Goal: Task Accomplishment & Management: Use online tool/utility

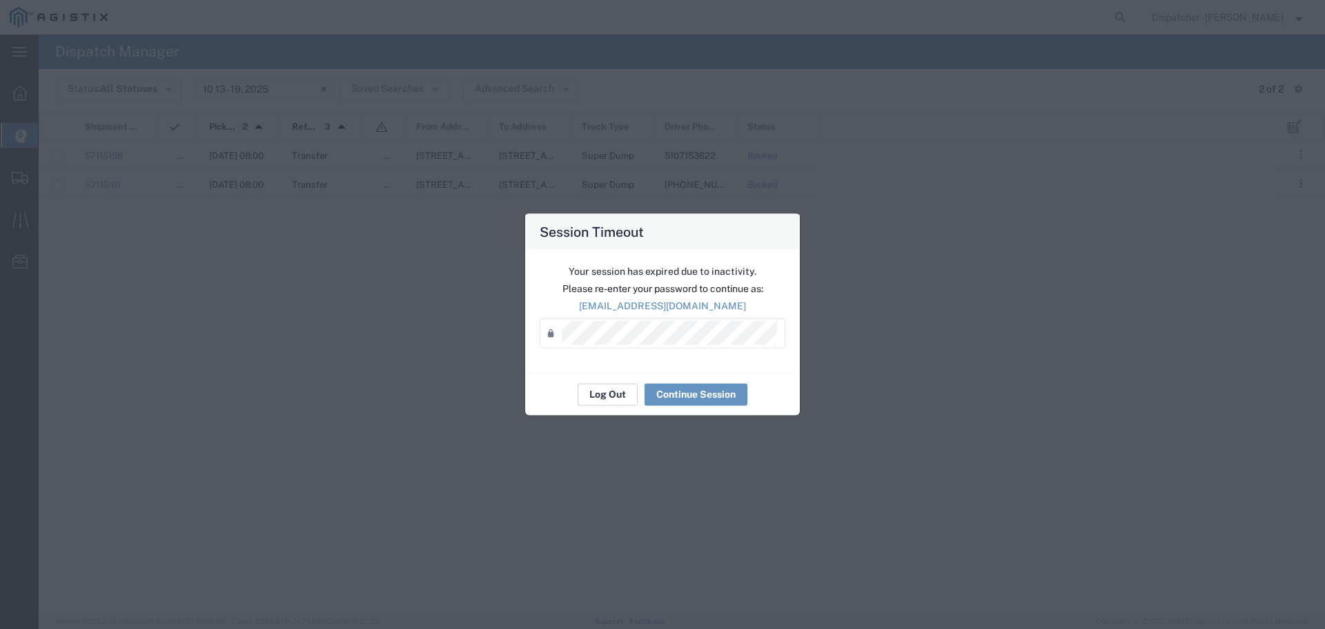
click at [622, 396] on button "Log Out" at bounding box center [608, 394] width 60 height 22
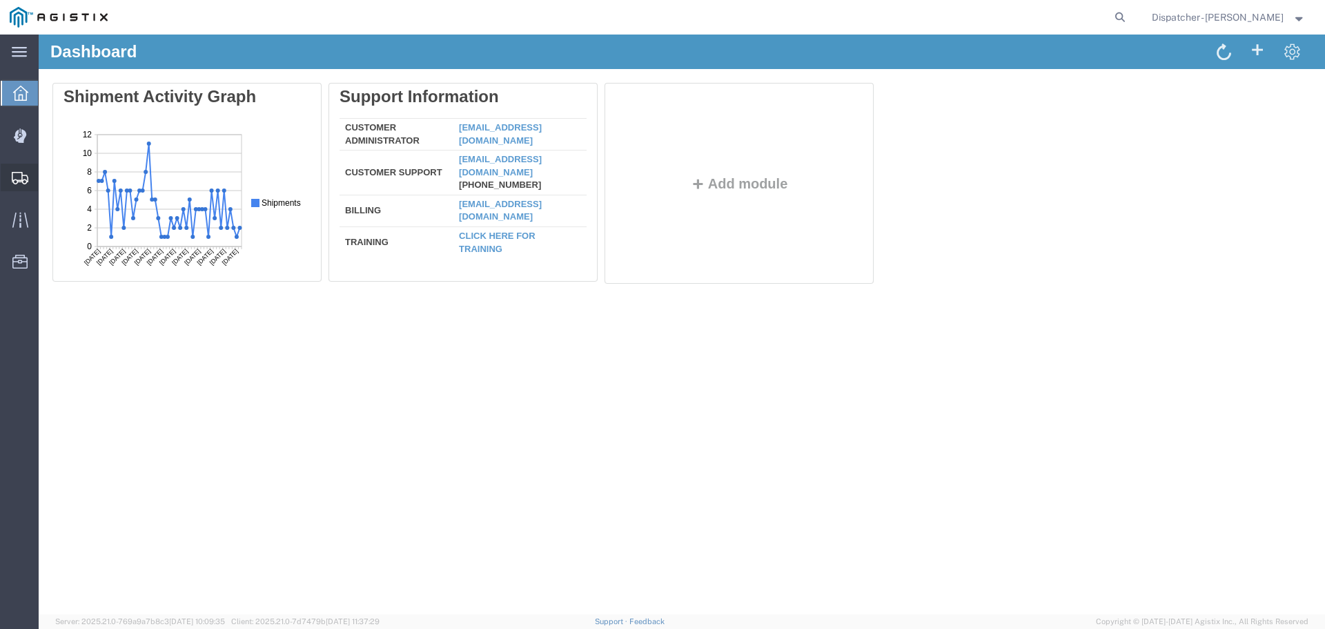
click at [13, 175] on icon at bounding box center [20, 178] width 17 height 12
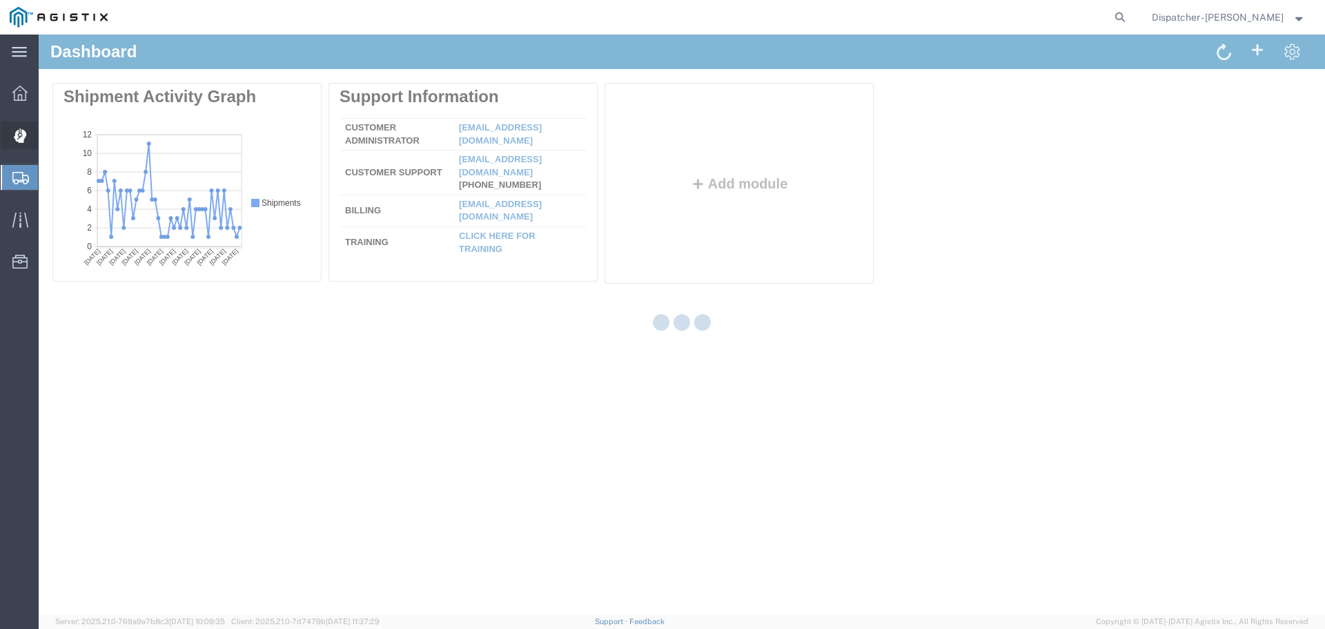
click at [18, 138] on icon at bounding box center [20, 135] width 13 height 14
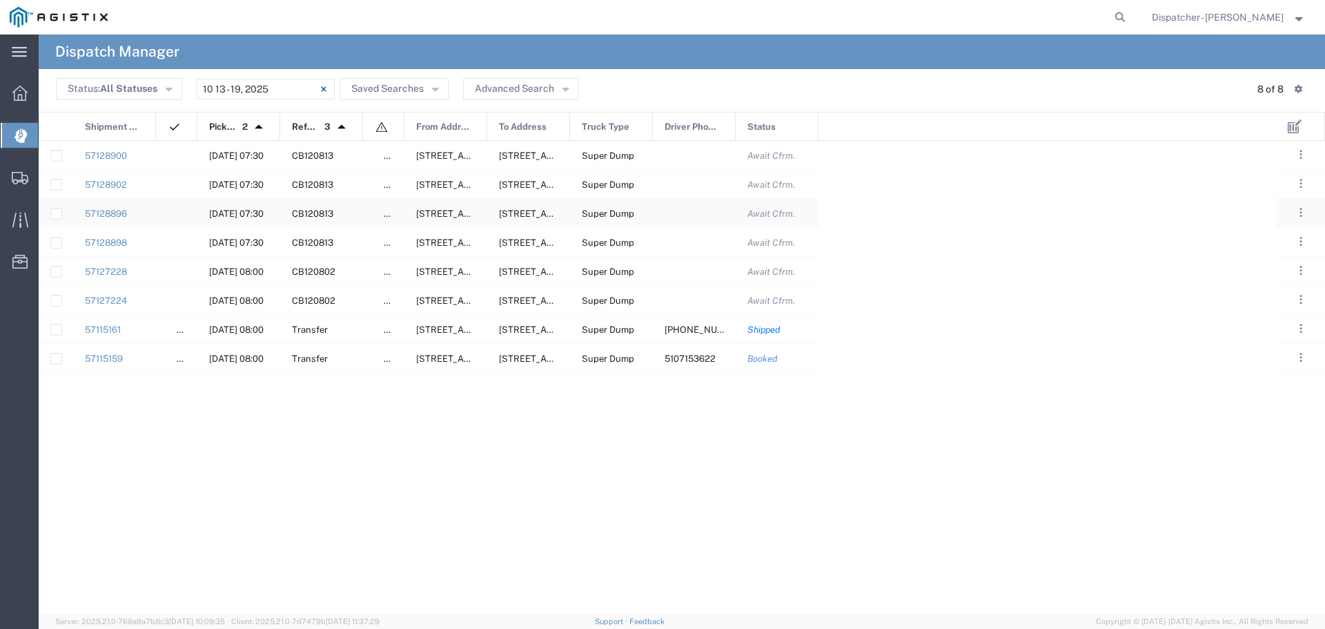
click at [679, 215] on div at bounding box center [694, 213] width 83 height 28
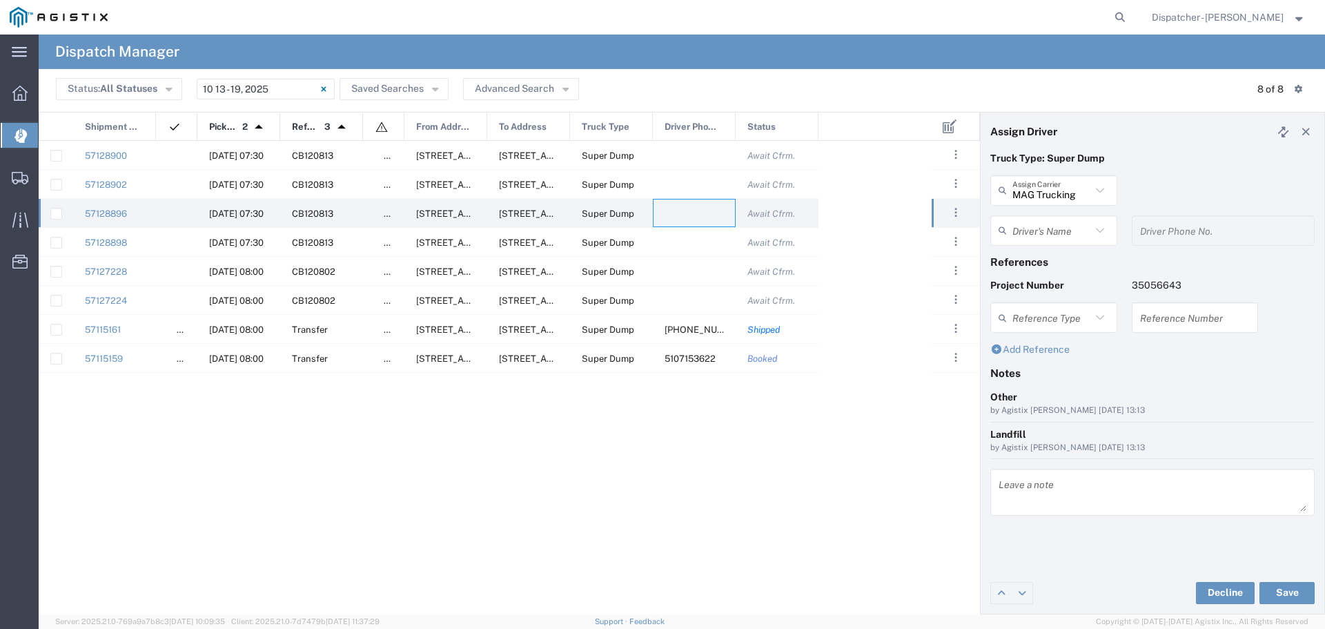
click at [1100, 228] on icon at bounding box center [1100, 231] width 18 height 18
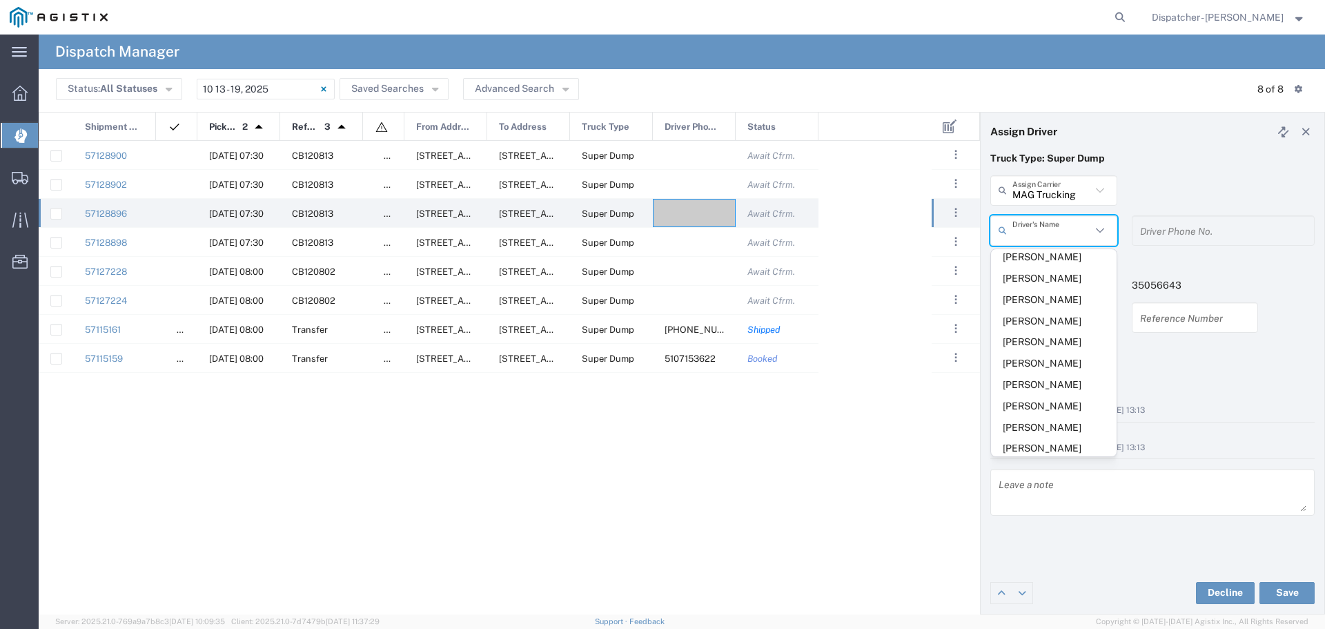
scroll to position [364, 0]
click at [1044, 336] on span "[PERSON_NAME]" at bounding box center [1054, 325] width 126 height 21
type input "[PERSON_NAME]"
type input "[PHONE_NUMBER]"
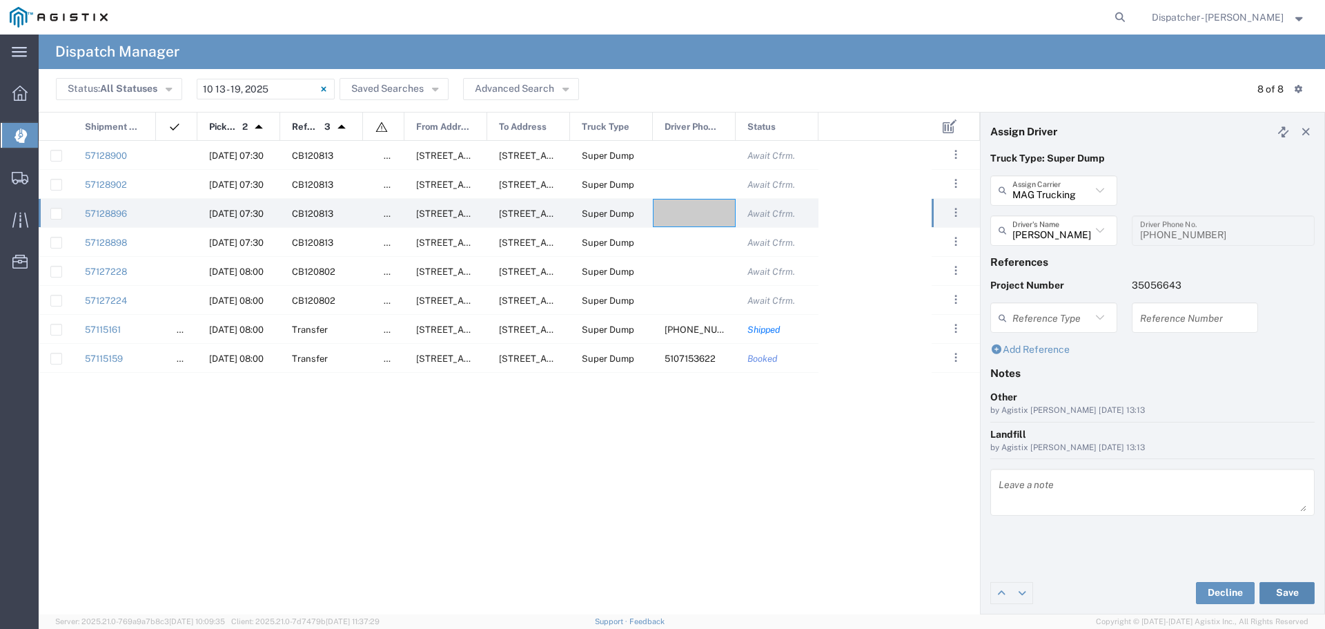
click at [1287, 592] on button "Save" at bounding box center [1287, 593] width 55 height 22
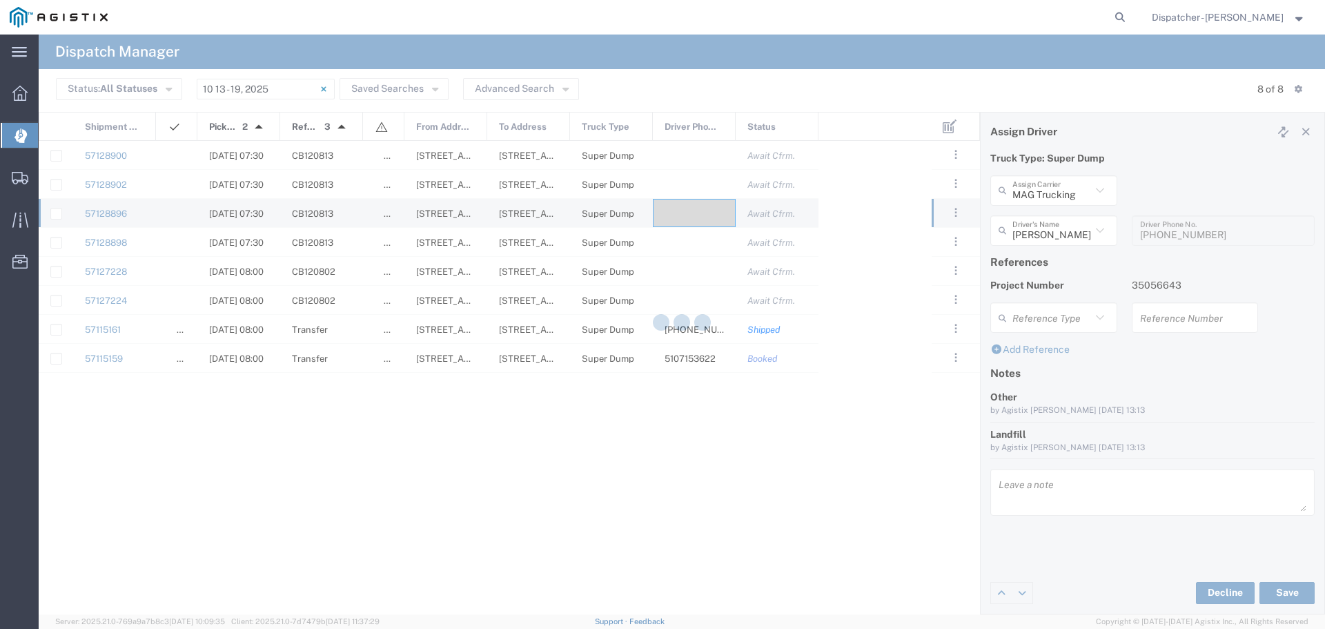
type input "[PERSON_NAME]"
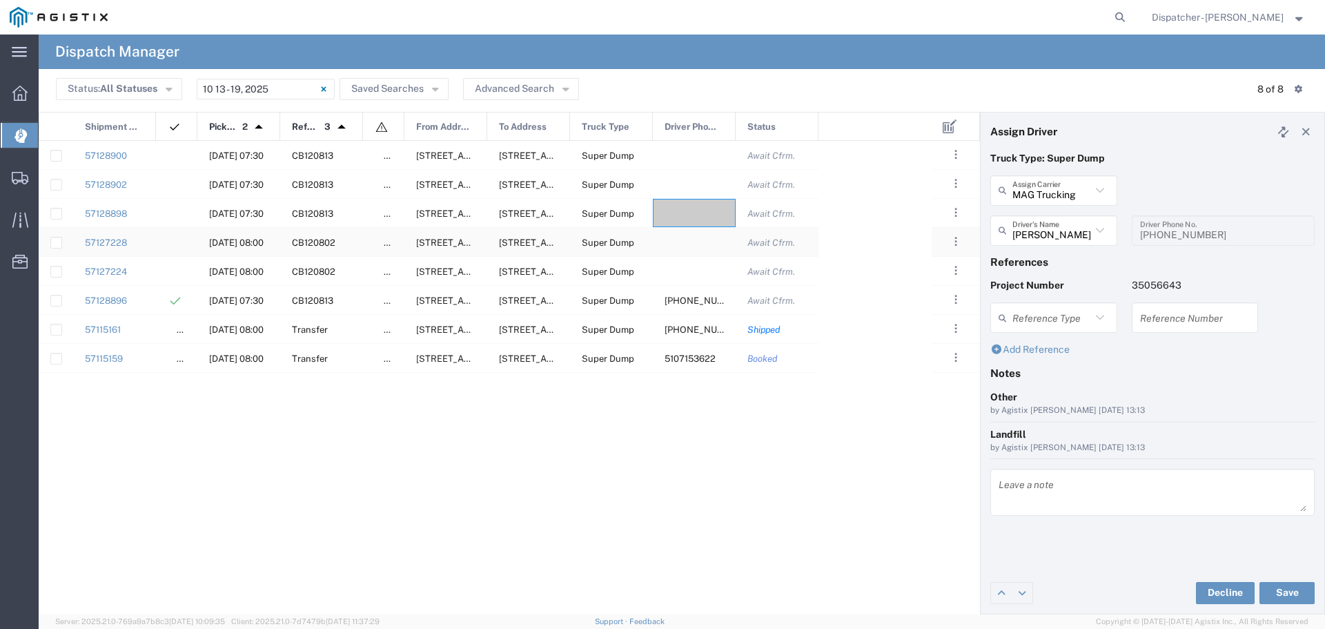
click at [701, 242] on div at bounding box center [694, 242] width 83 height 28
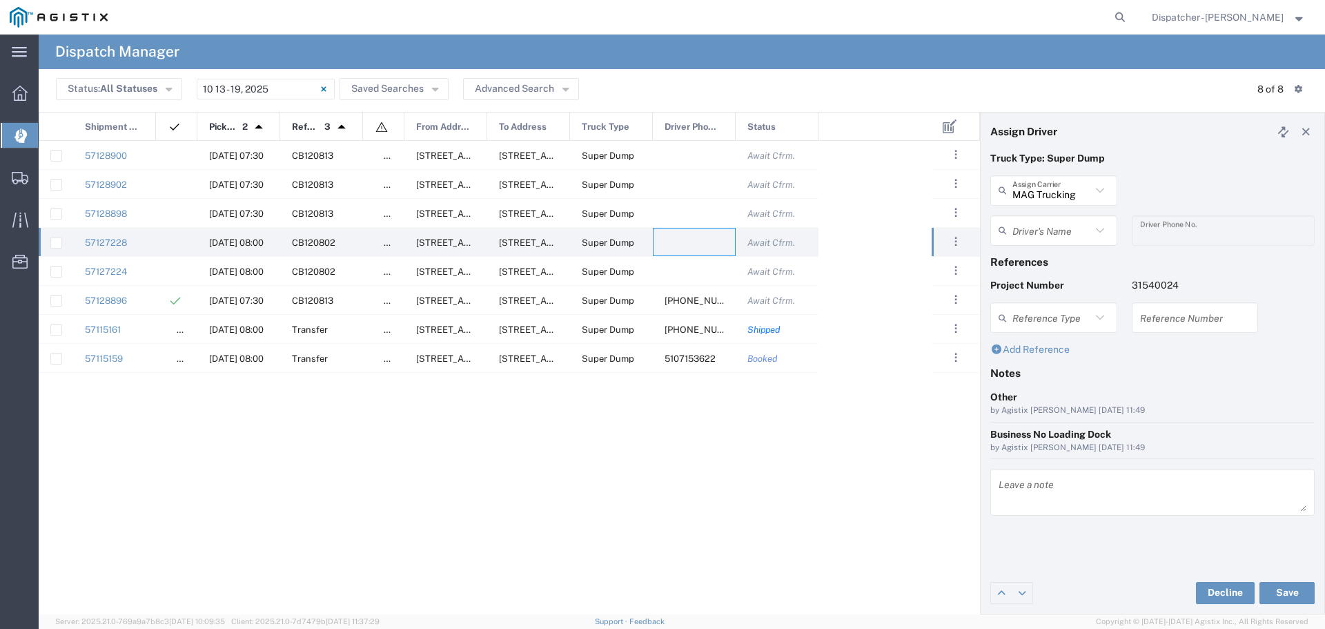
click at [1104, 226] on icon at bounding box center [1100, 231] width 18 height 18
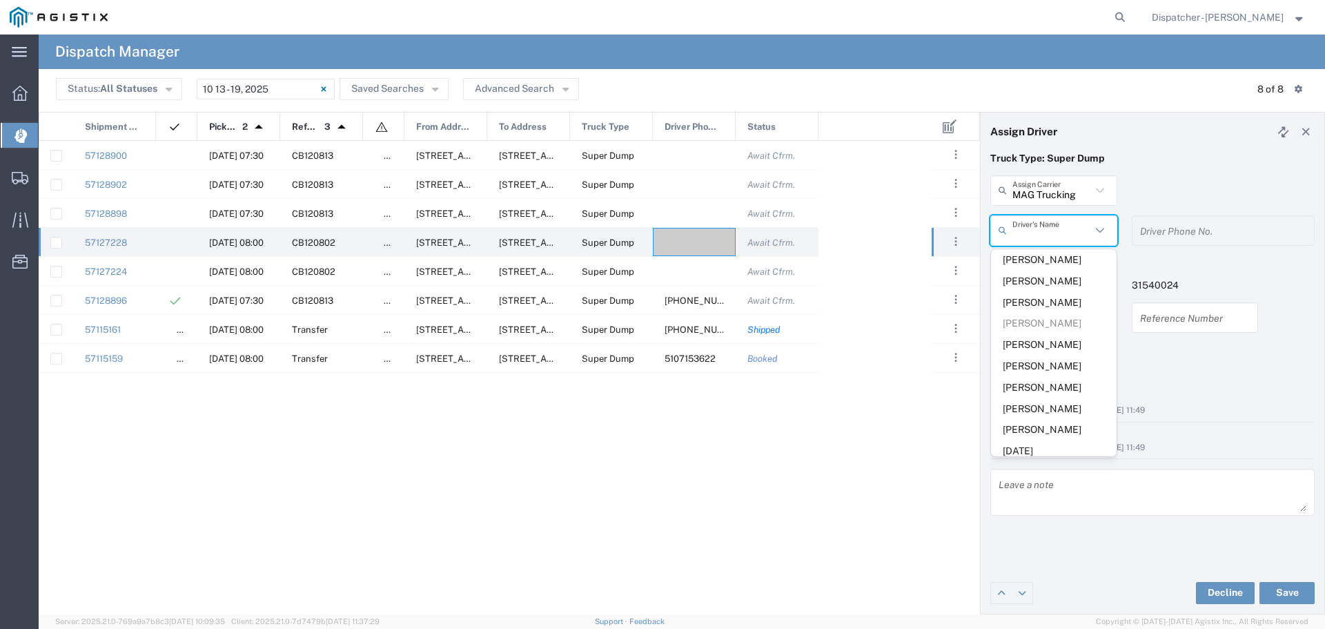
scroll to position [373, 0]
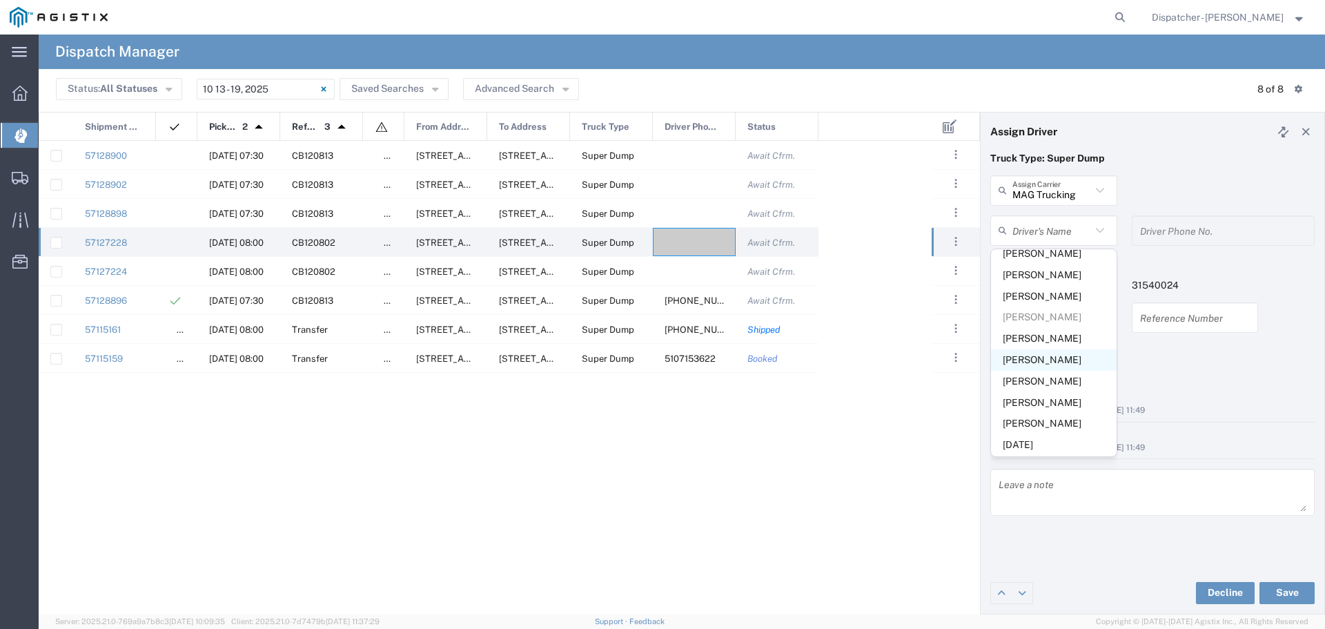
click at [1039, 371] on span "[PERSON_NAME]" at bounding box center [1054, 359] width 126 height 21
type input "[PERSON_NAME]"
type input "5107153622"
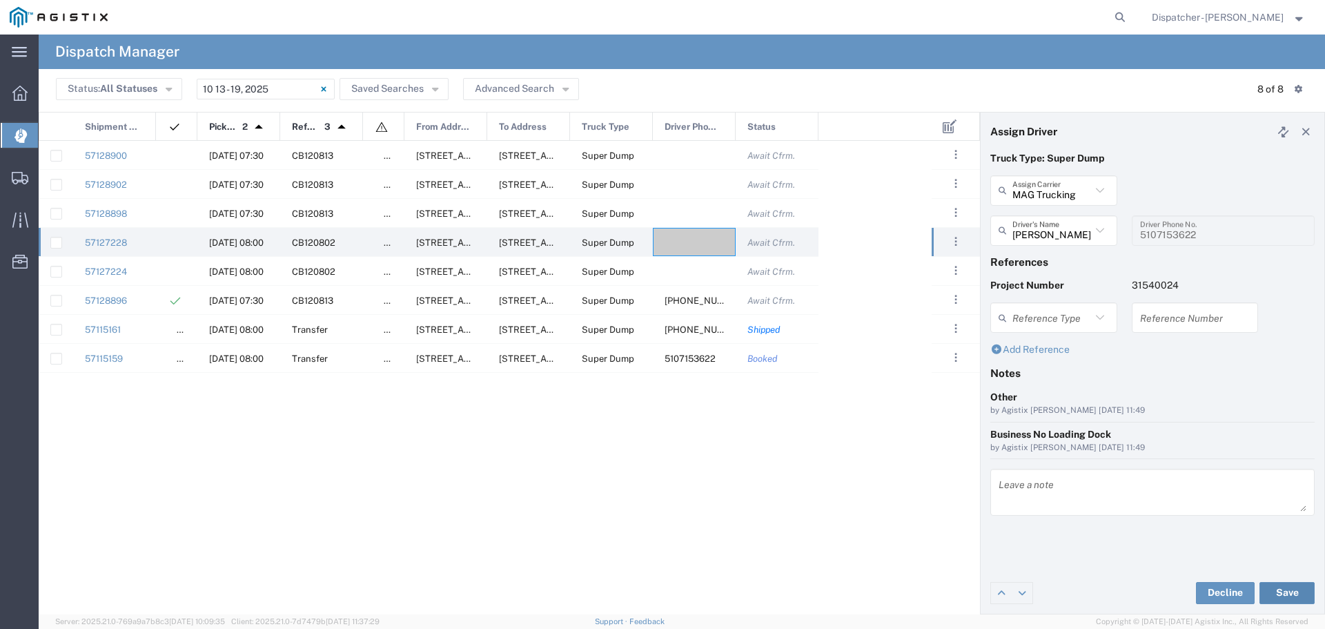
click at [1295, 594] on button "Save" at bounding box center [1287, 593] width 55 height 22
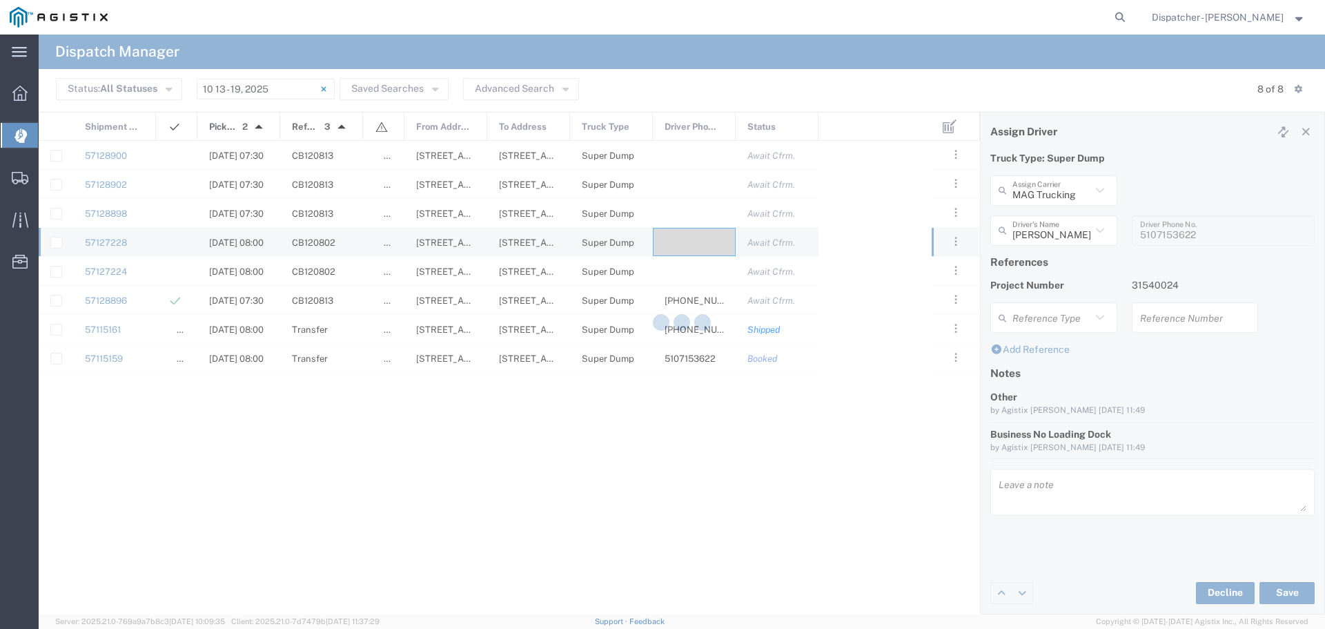
type input "[PERSON_NAME]"
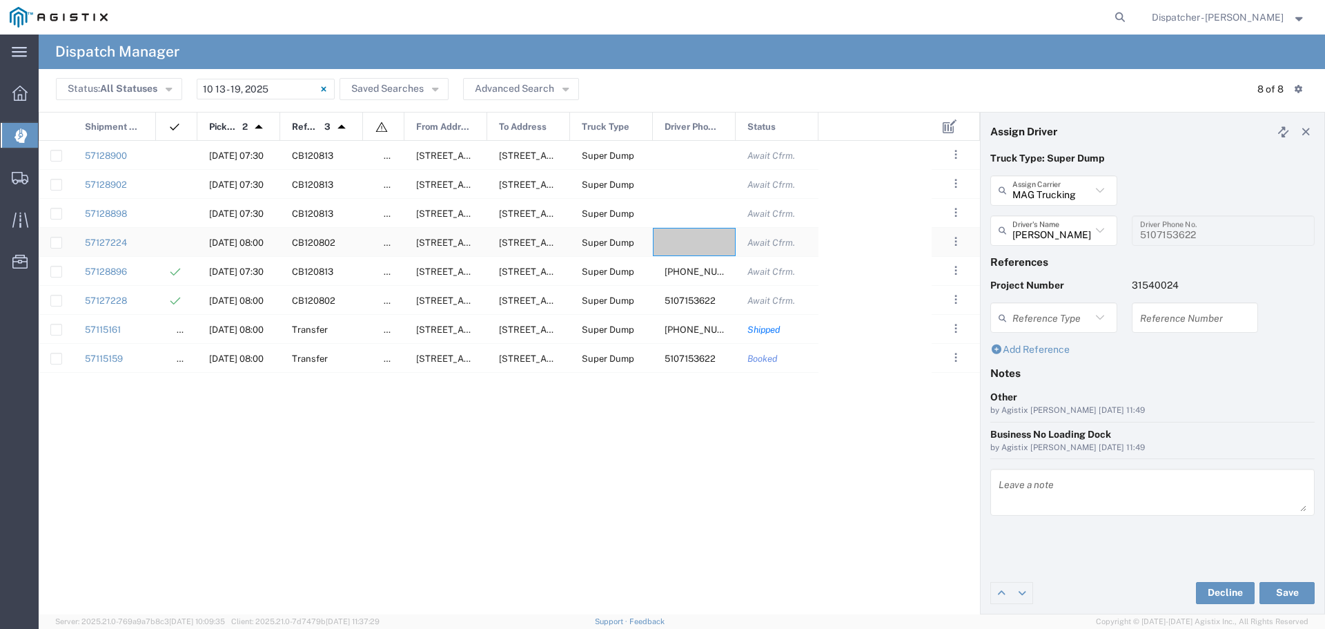
click at [679, 241] on div at bounding box center [694, 242] width 83 height 28
click at [1104, 229] on icon at bounding box center [1100, 231] width 18 height 18
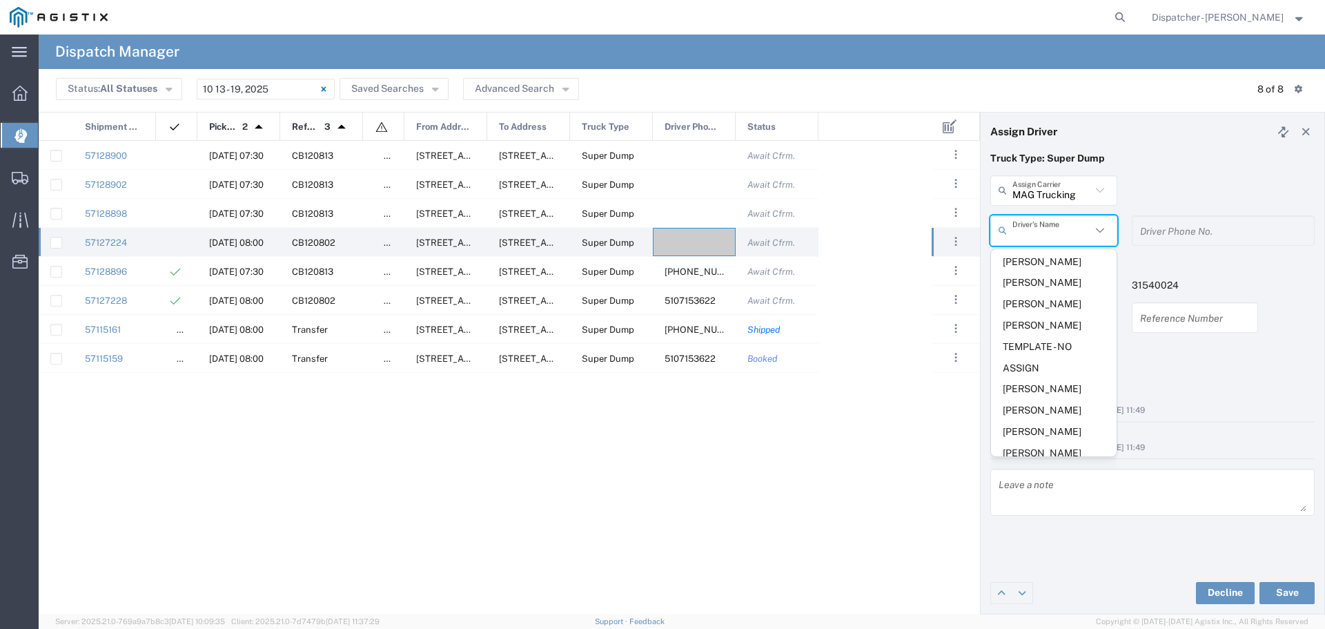
scroll to position [627, 0]
click at [1060, 393] on span "[PERSON_NAME]" at bounding box center [1054, 381] width 126 height 21
type input "[PERSON_NAME]"
type input "[PHONE_NUMBER]"
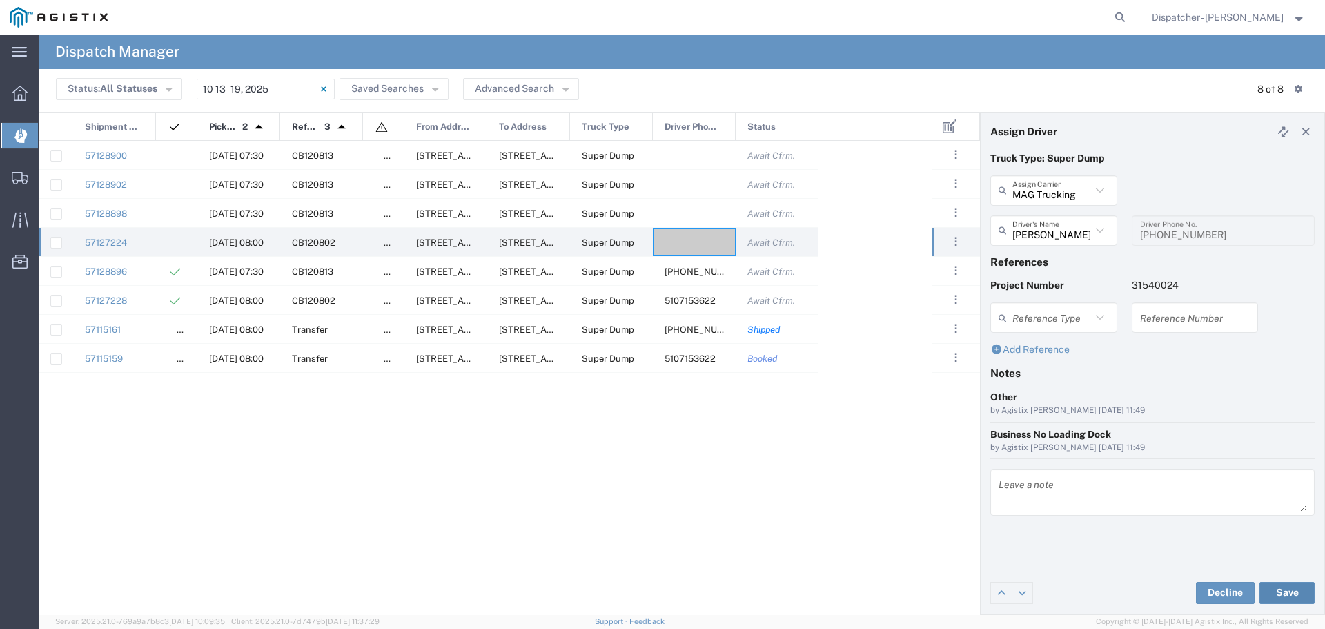
click at [1300, 596] on button "Save" at bounding box center [1287, 593] width 55 height 22
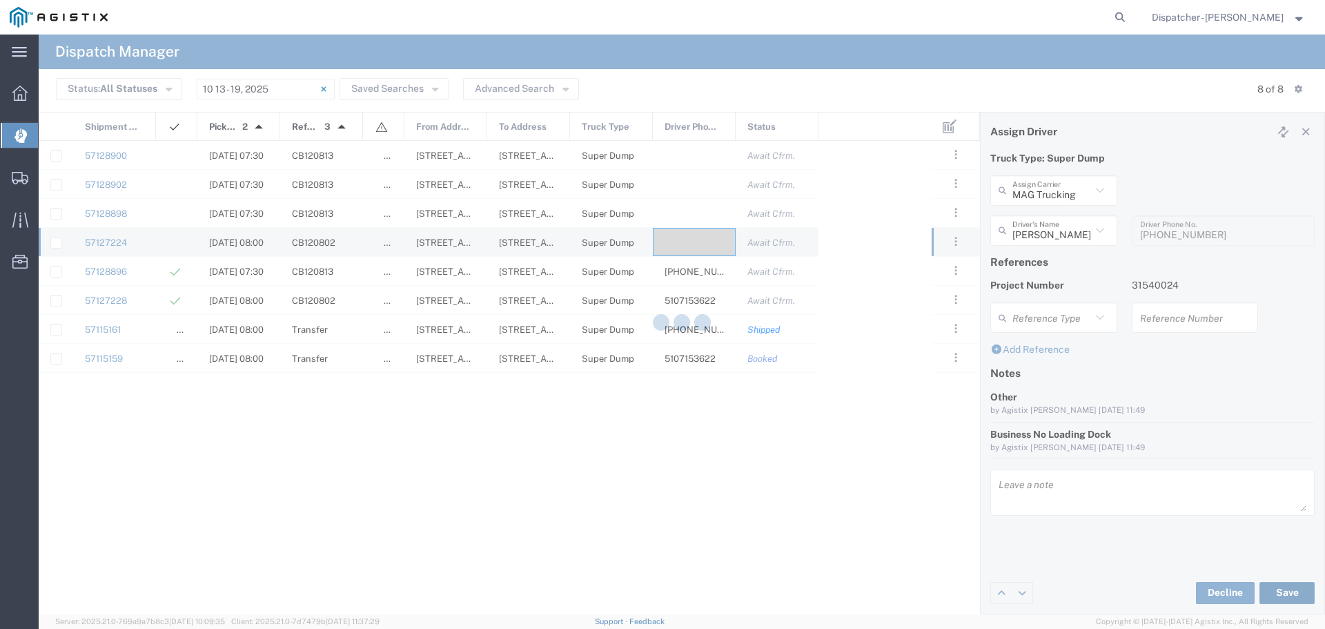
type input "[PERSON_NAME]"
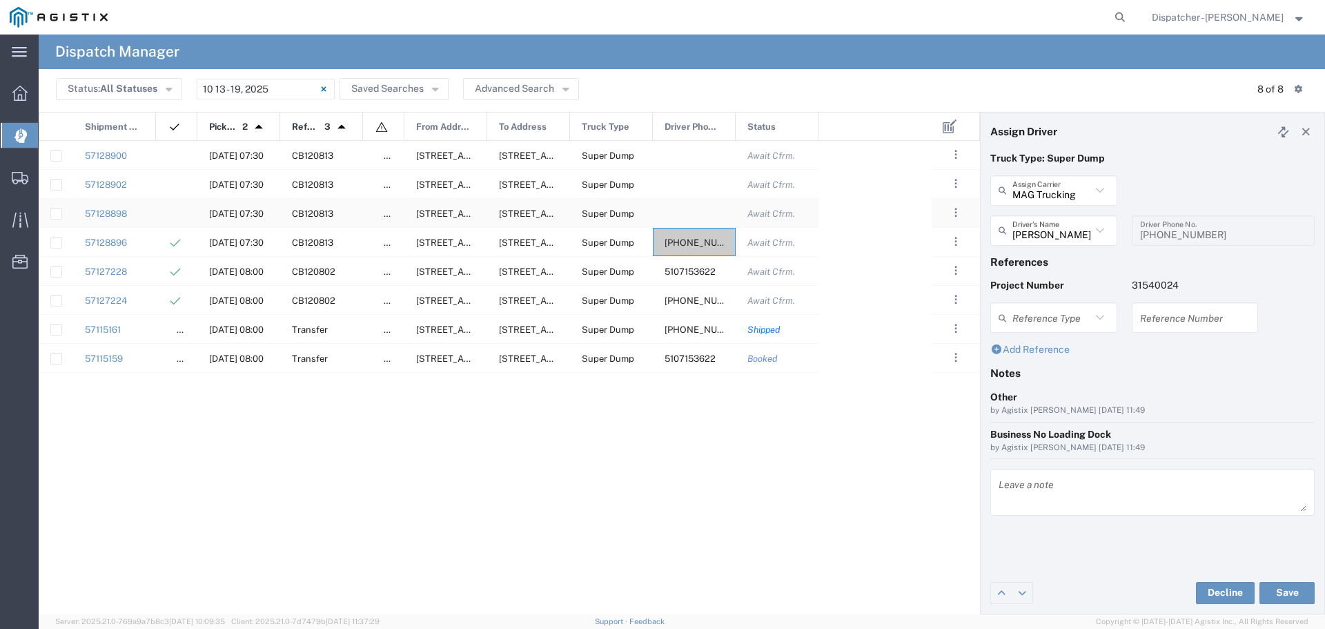
click at [694, 217] on div at bounding box center [694, 213] width 83 height 28
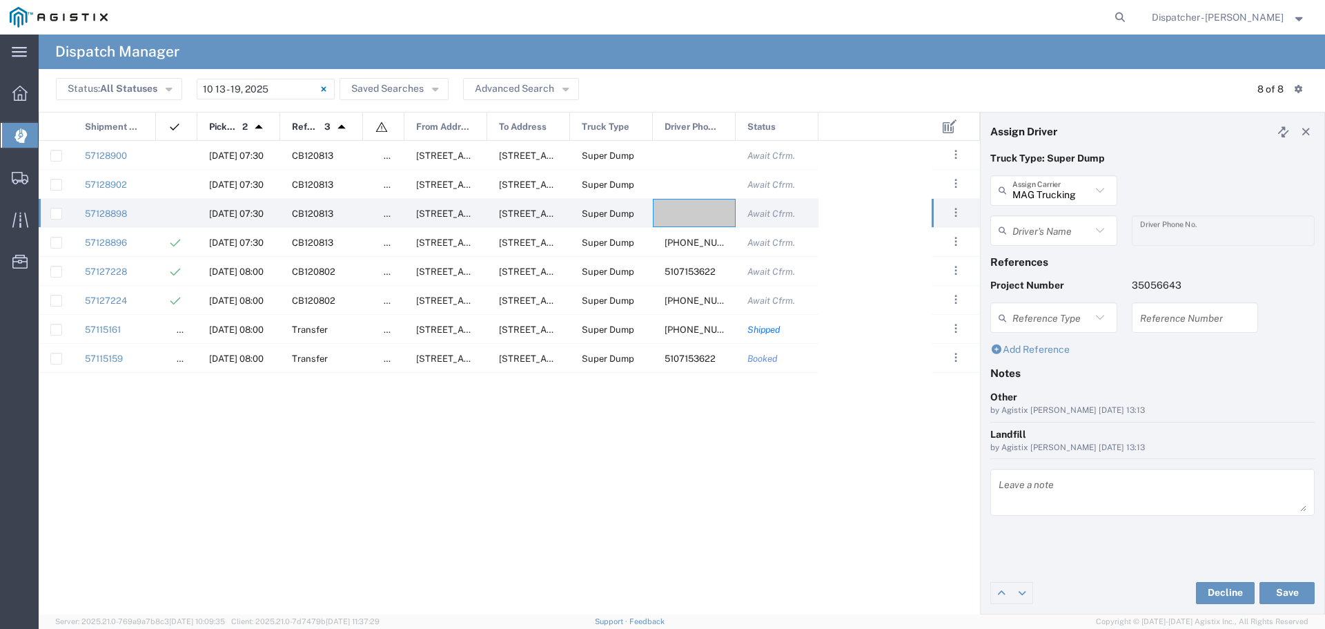
click at [1104, 227] on icon at bounding box center [1100, 231] width 18 height 18
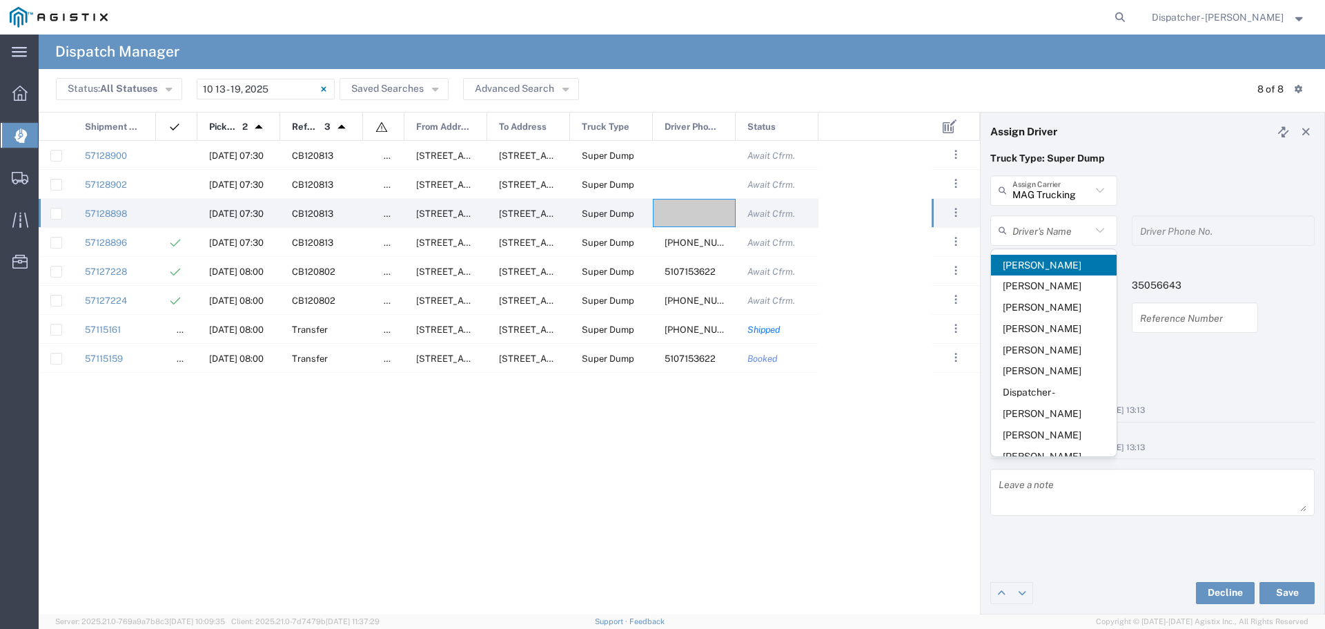
click at [1153, 160] on p "Truck Type: Super Dump" at bounding box center [1152, 158] width 324 height 14
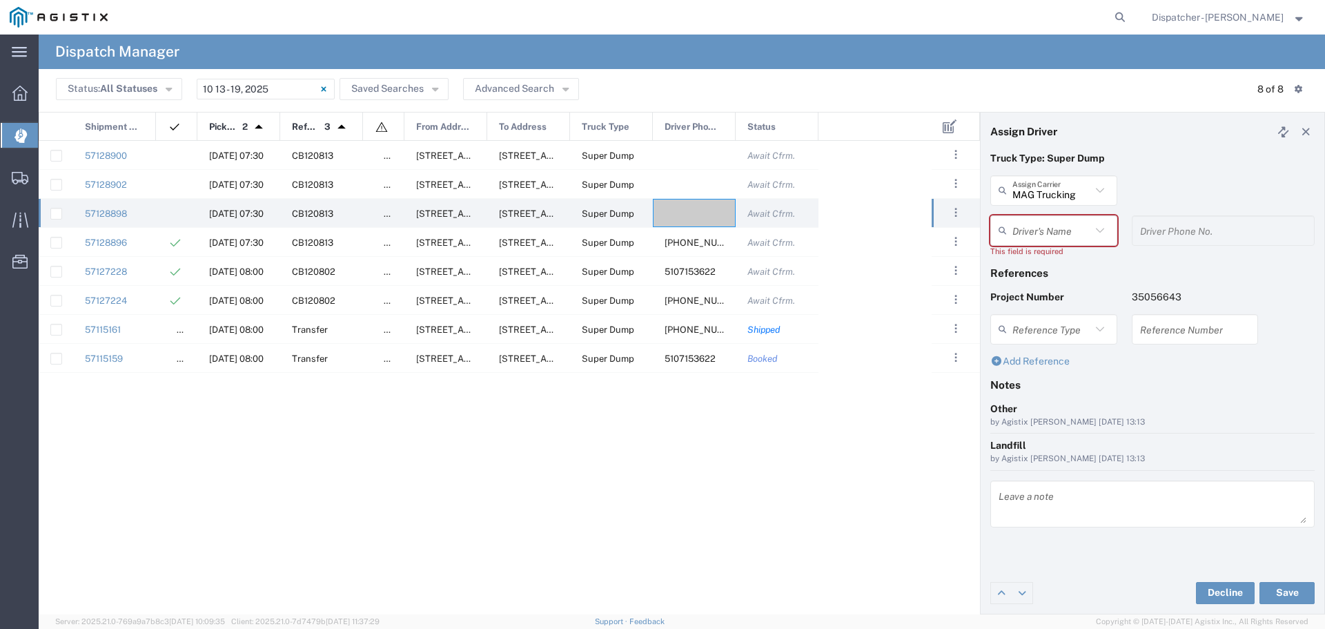
click at [1107, 183] on icon at bounding box center [1100, 191] width 18 height 18
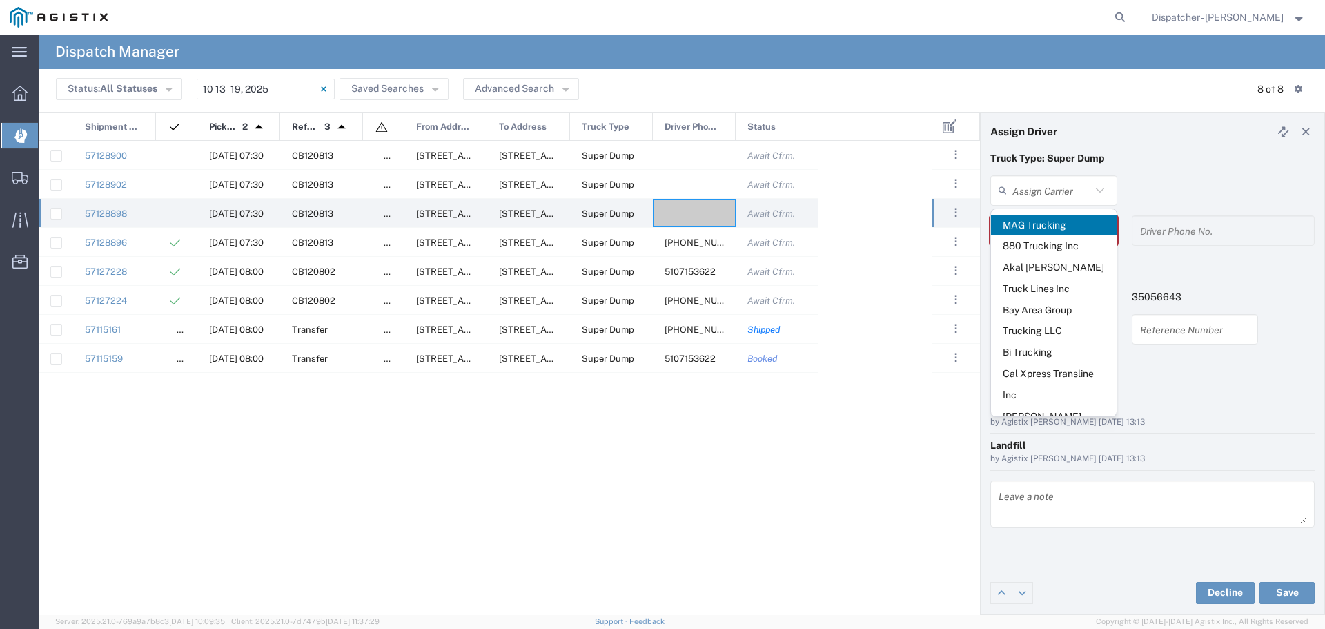
click at [1138, 86] on div "Status: All Statuses All Statuses Awaiting Assignment Declined Assigned Accepte…" at bounding box center [682, 89] width 1252 height 21
type input "MAG Trucking"
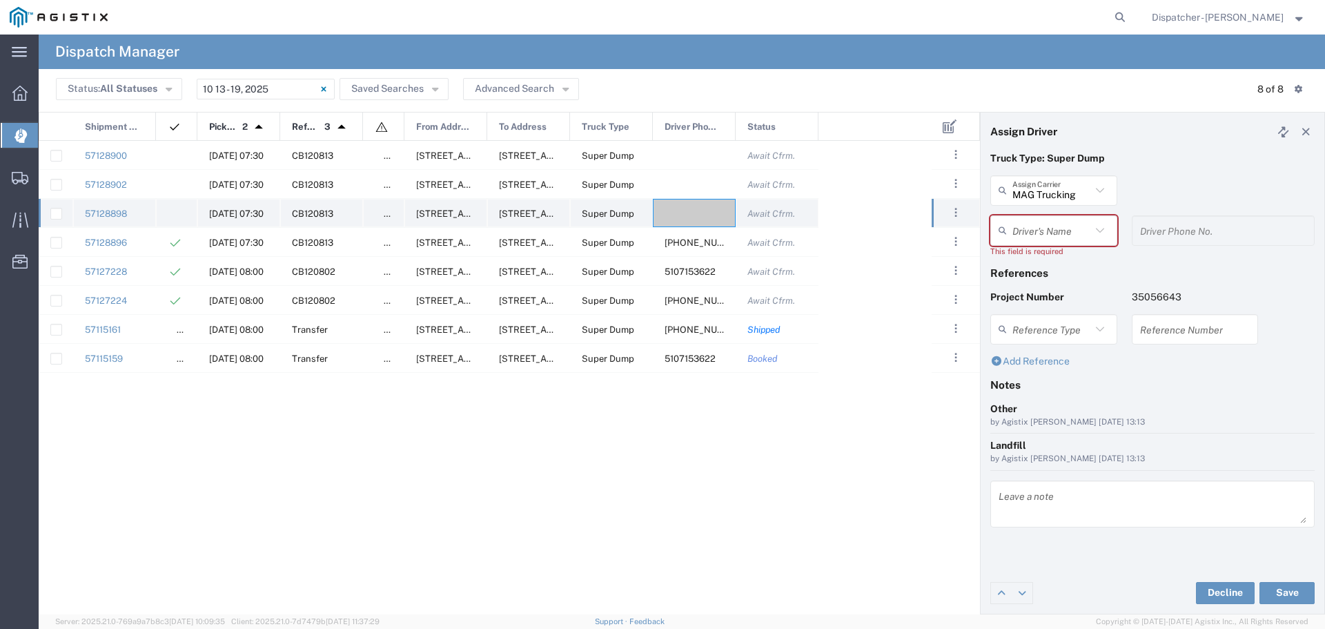
click at [694, 206] on div at bounding box center [694, 213] width 83 height 28
click at [1104, 228] on icon at bounding box center [1099, 230] width 8 height 5
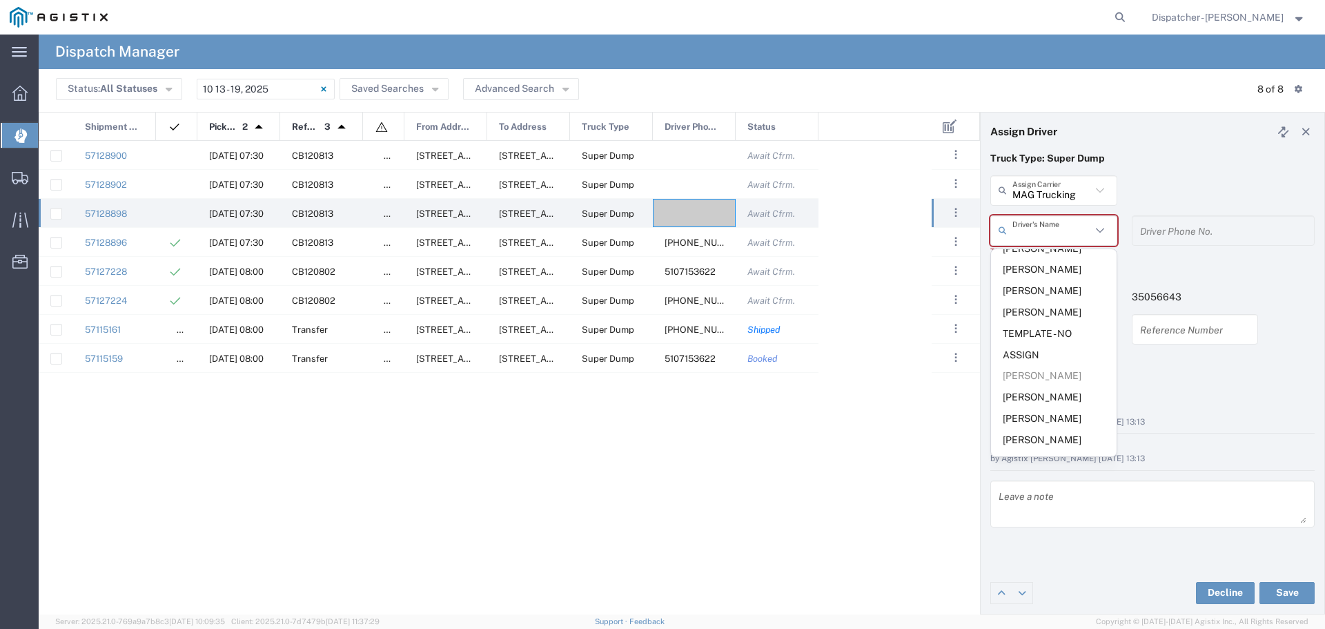
scroll to position [654, 0]
click at [1033, 306] on span "[PERSON_NAME]" at bounding box center [1054, 312] width 126 height 21
type input "[PERSON_NAME]"
type input "4086771632"
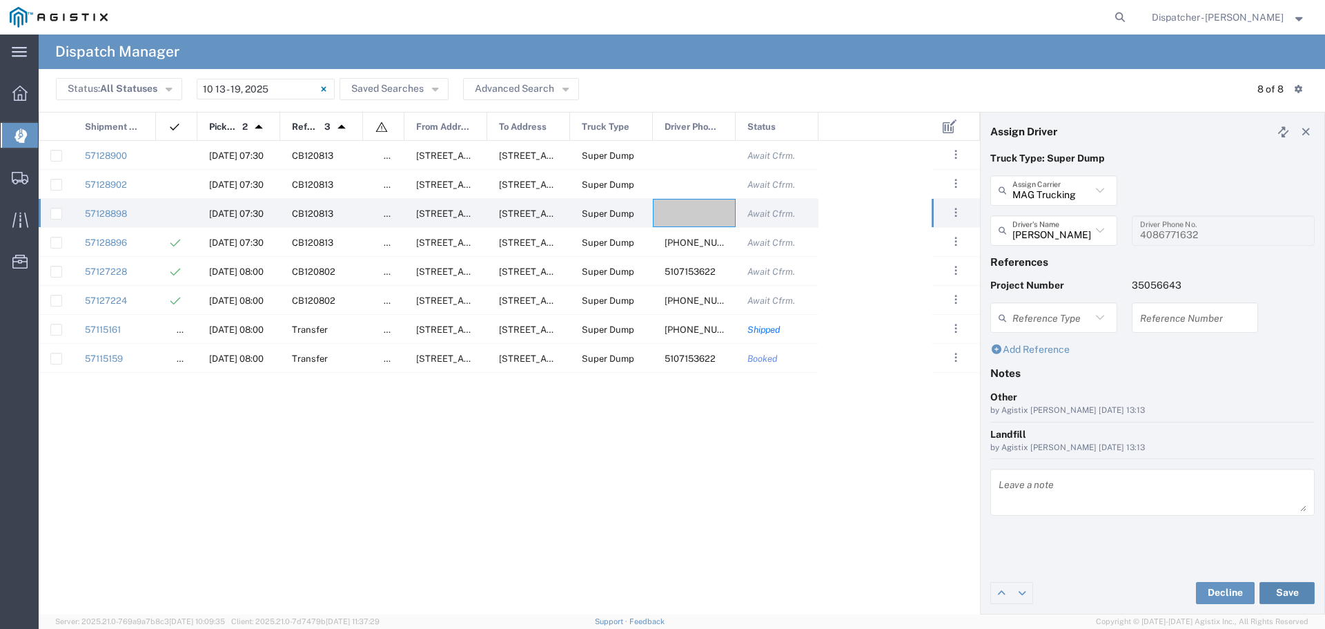
click at [1283, 597] on button "Save" at bounding box center [1287, 593] width 55 height 22
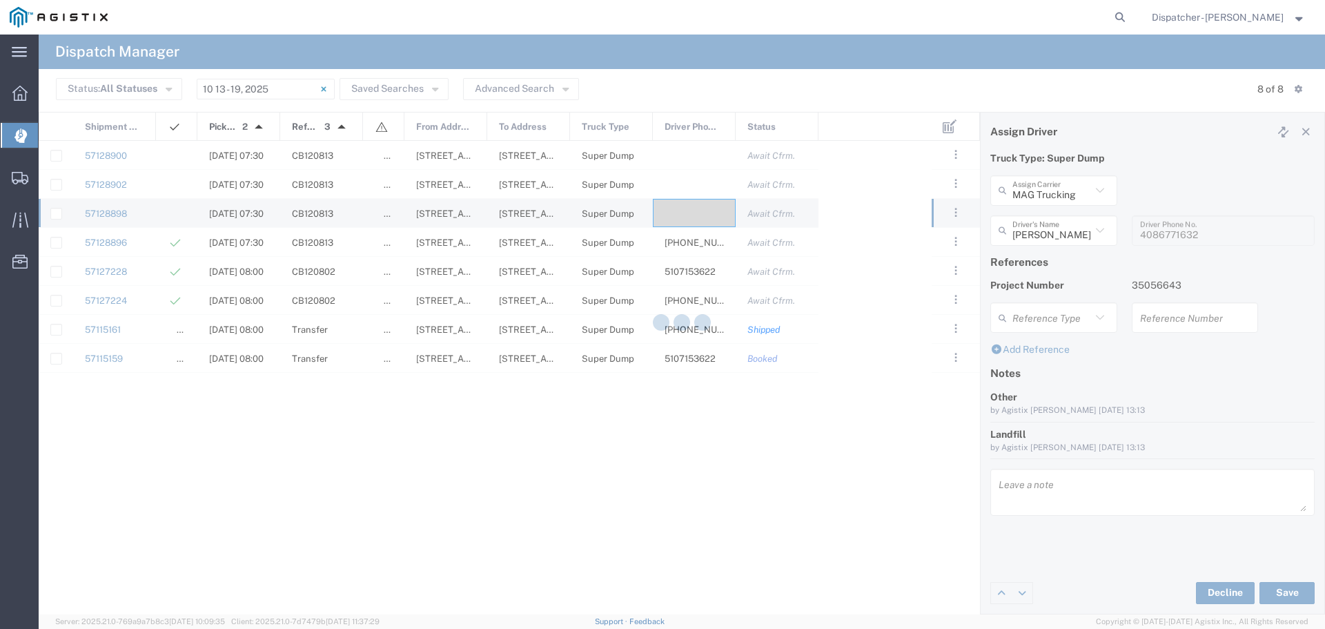
type input "[PERSON_NAME]"
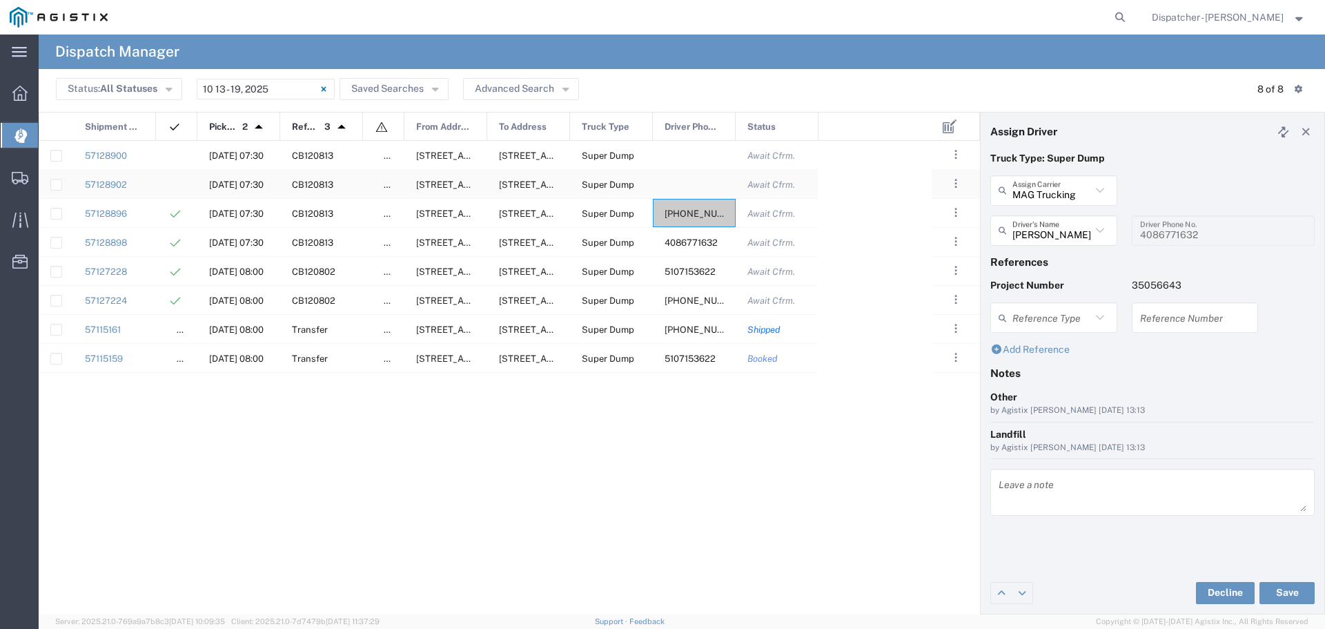
click at [692, 186] on div at bounding box center [694, 184] width 83 height 28
click at [1103, 227] on icon at bounding box center [1100, 231] width 18 height 18
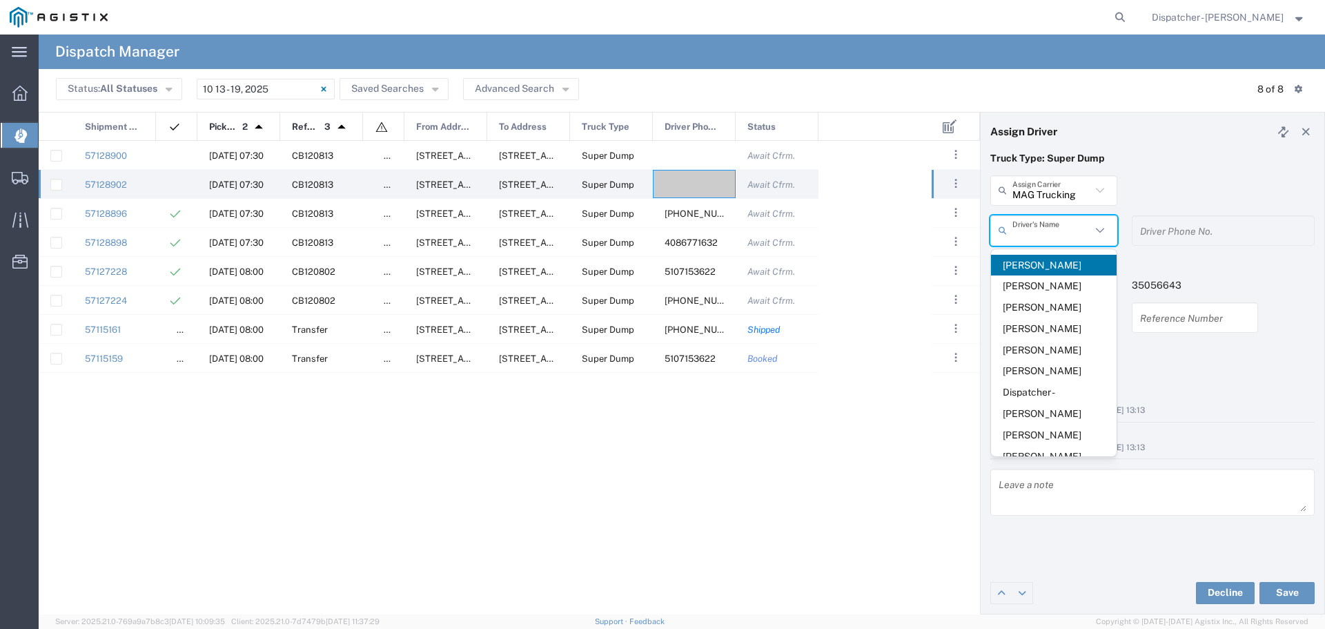
click at [1176, 154] on p "Truck Type: Super Dump" at bounding box center [1152, 158] width 324 height 14
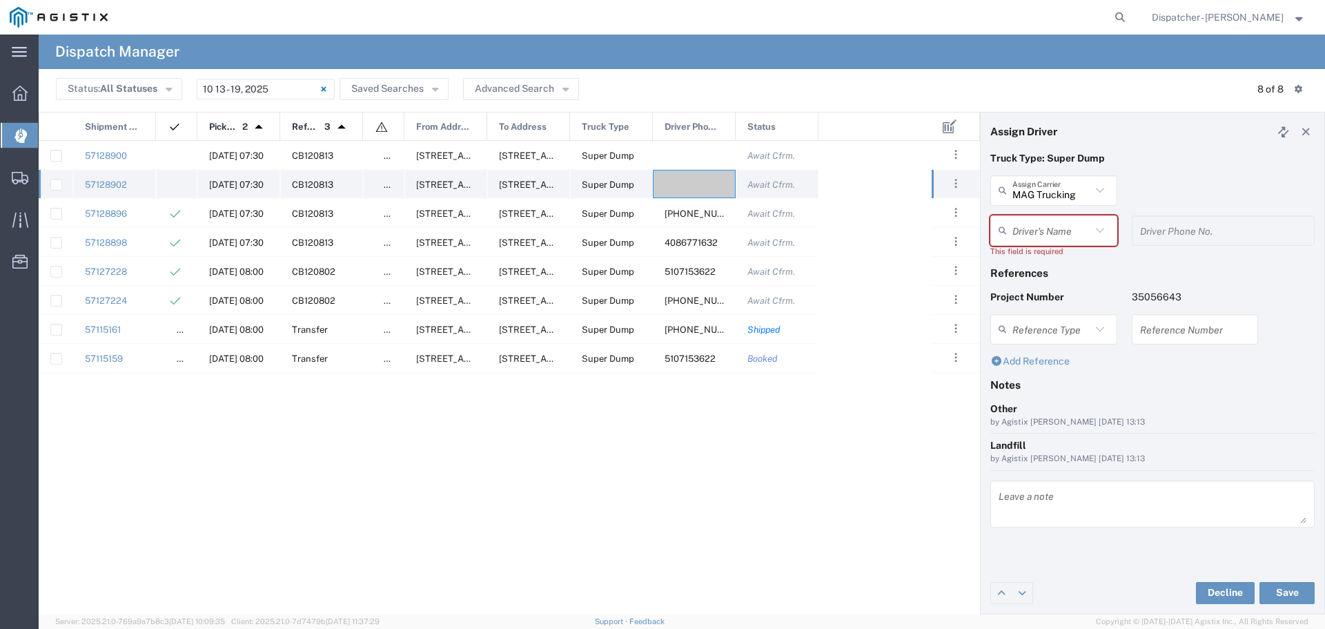
click at [694, 185] on div at bounding box center [694, 184] width 83 height 28
click at [1098, 233] on icon at bounding box center [1100, 231] width 18 height 18
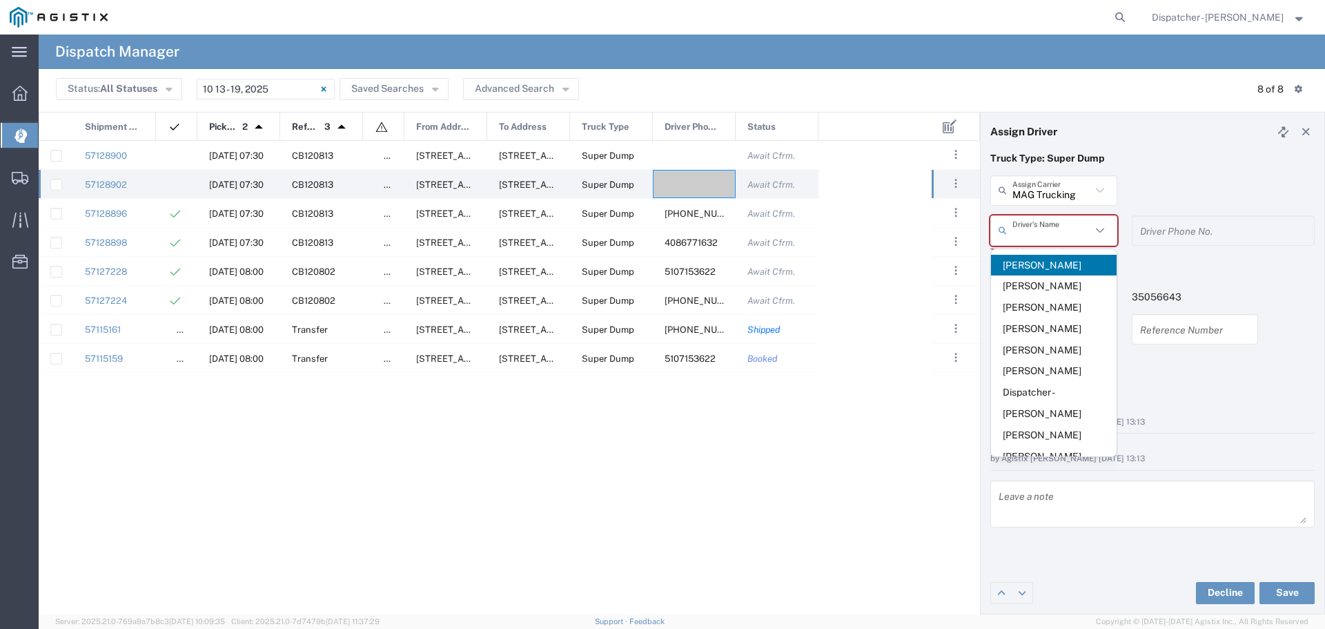
click at [1102, 201] on div "MAG Trucking Assign Carrier" at bounding box center [1053, 190] width 127 height 30
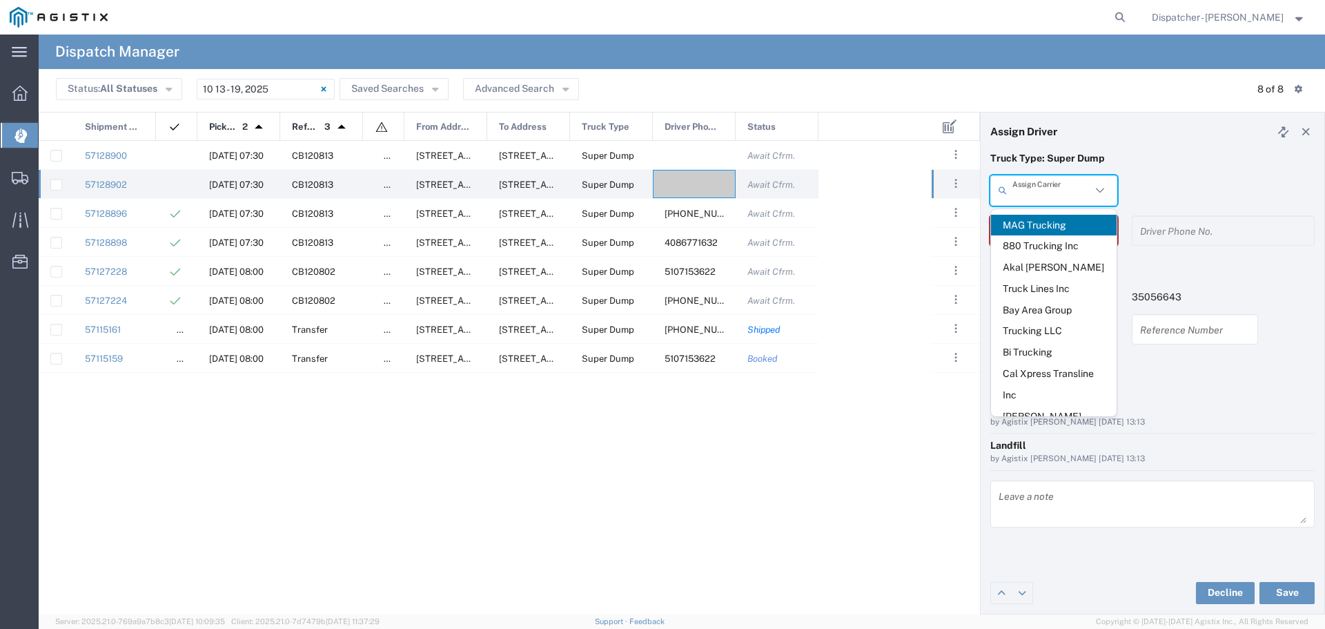
scroll to position [781, 0]
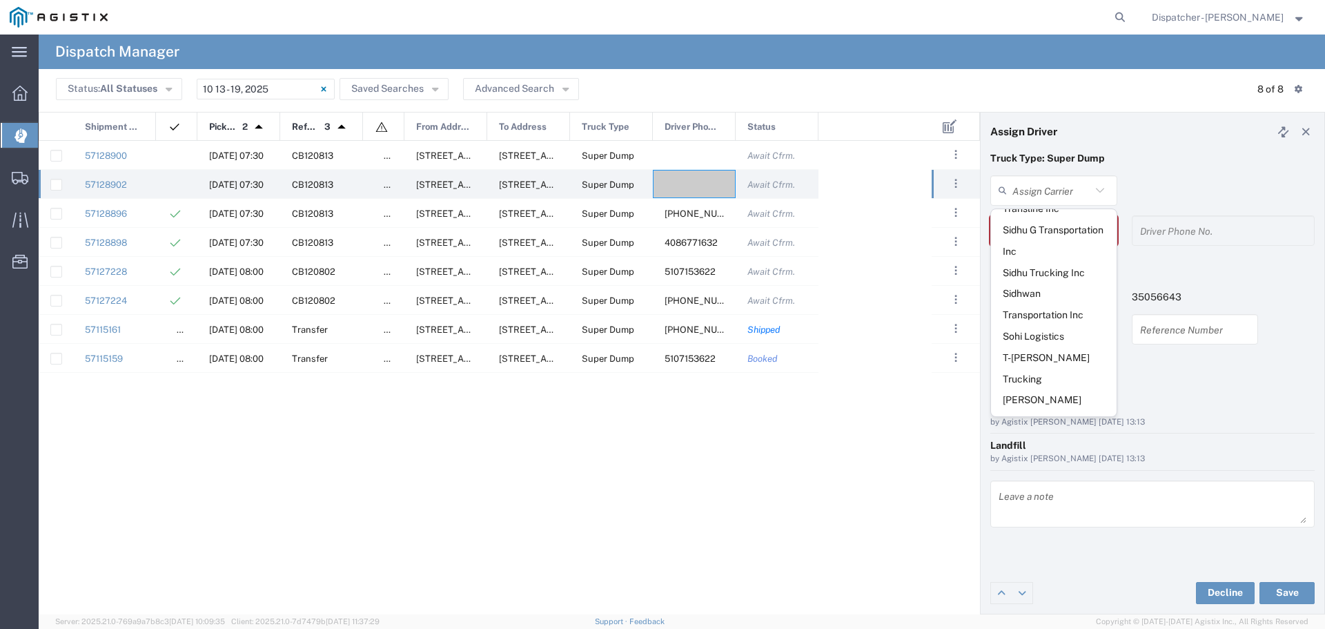
click at [1061, 432] on span "VMA99 Trucking" at bounding box center [1054, 442] width 126 height 21
type input "VMA99 Trucking"
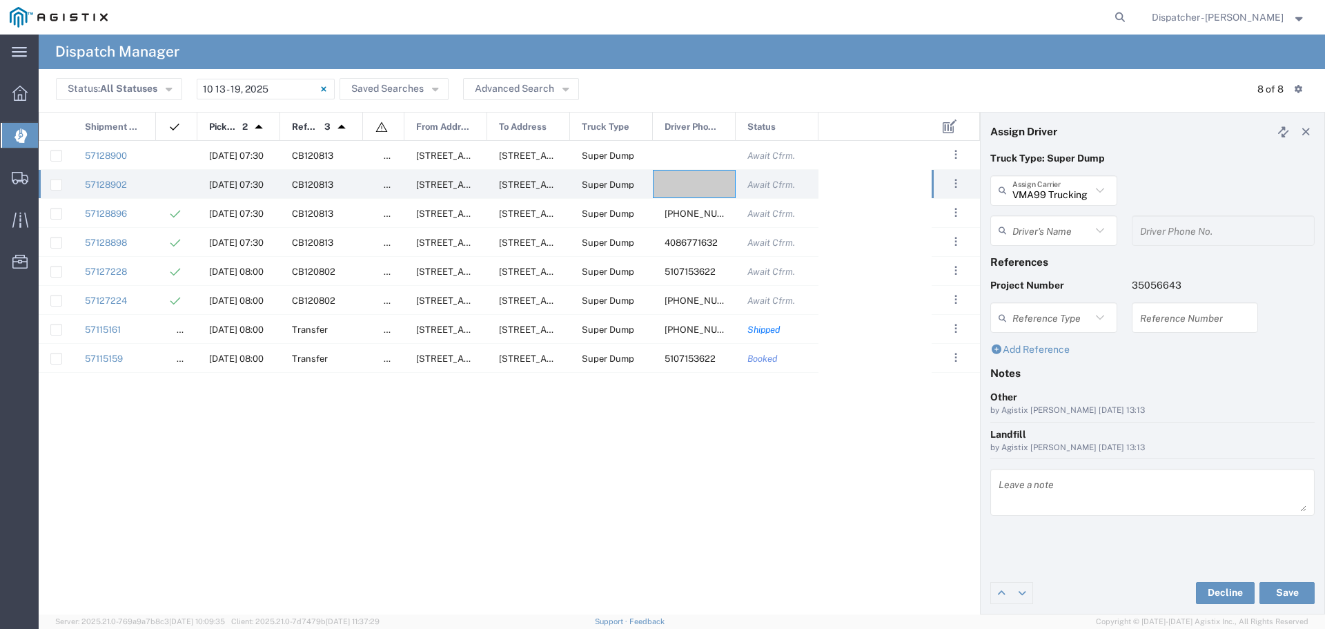
click at [1097, 222] on icon at bounding box center [1100, 231] width 18 height 18
drag, startPoint x: 1045, startPoint y: 262, endPoint x: 1048, endPoint y: 284, distance: 22.4
click at [1044, 262] on span "[PERSON_NAME]" at bounding box center [1054, 265] width 126 height 21
type input "[PERSON_NAME]"
type input "4084555986"
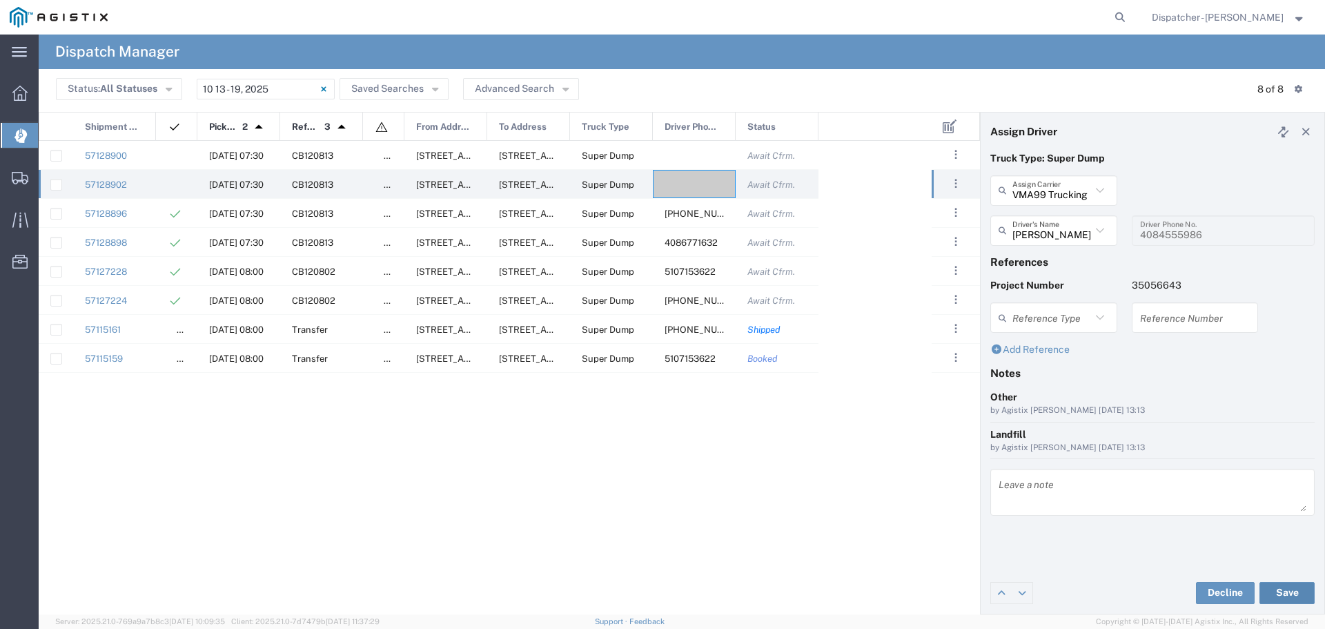
click at [1280, 591] on button "Save" at bounding box center [1287, 593] width 55 height 22
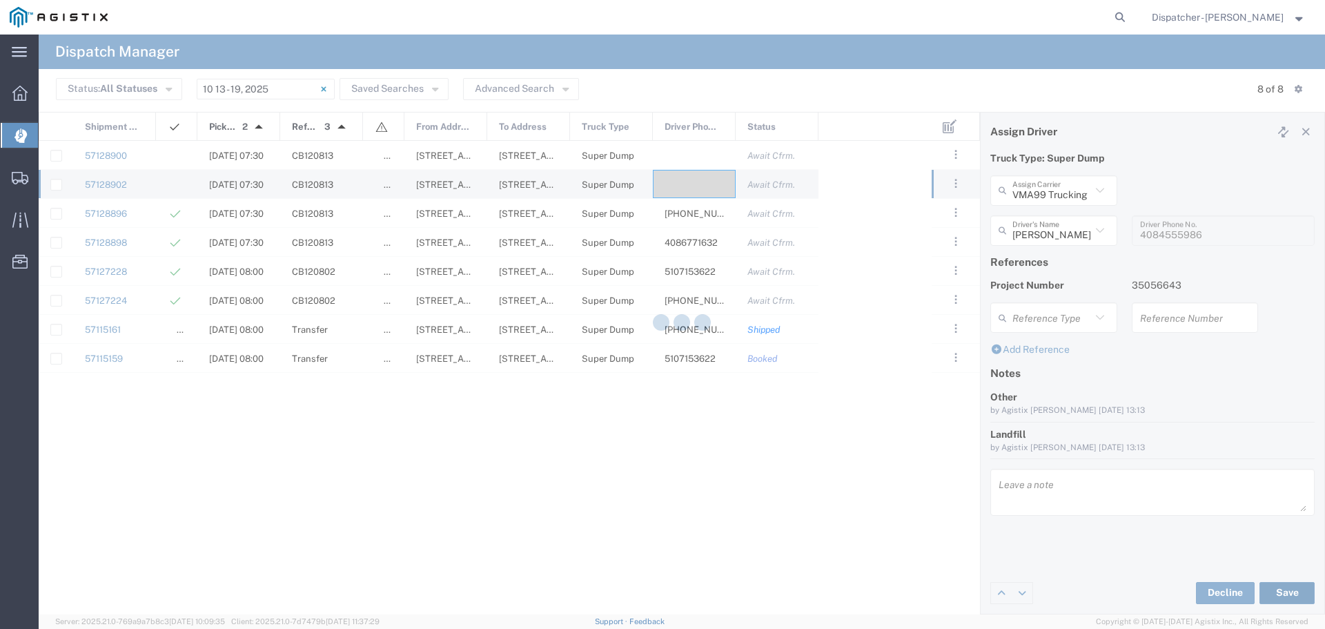
type input "[PERSON_NAME]"
type input "VMA99 Trucking"
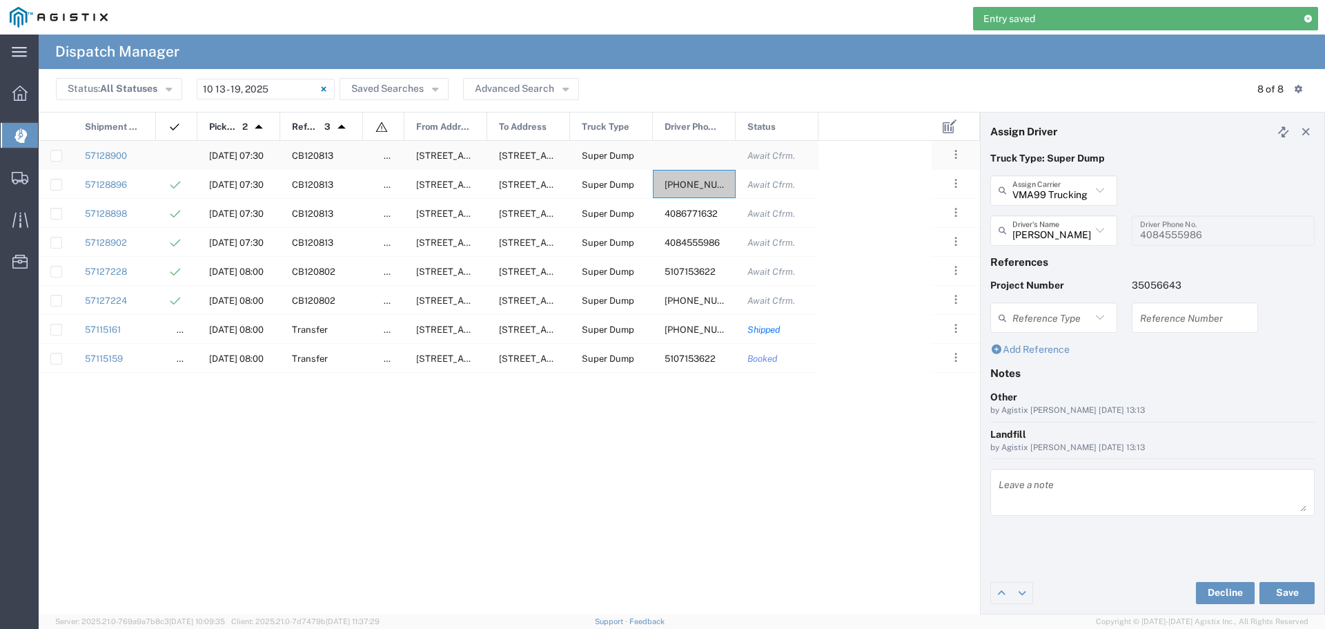
click at [674, 154] on div at bounding box center [694, 155] width 83 height 28
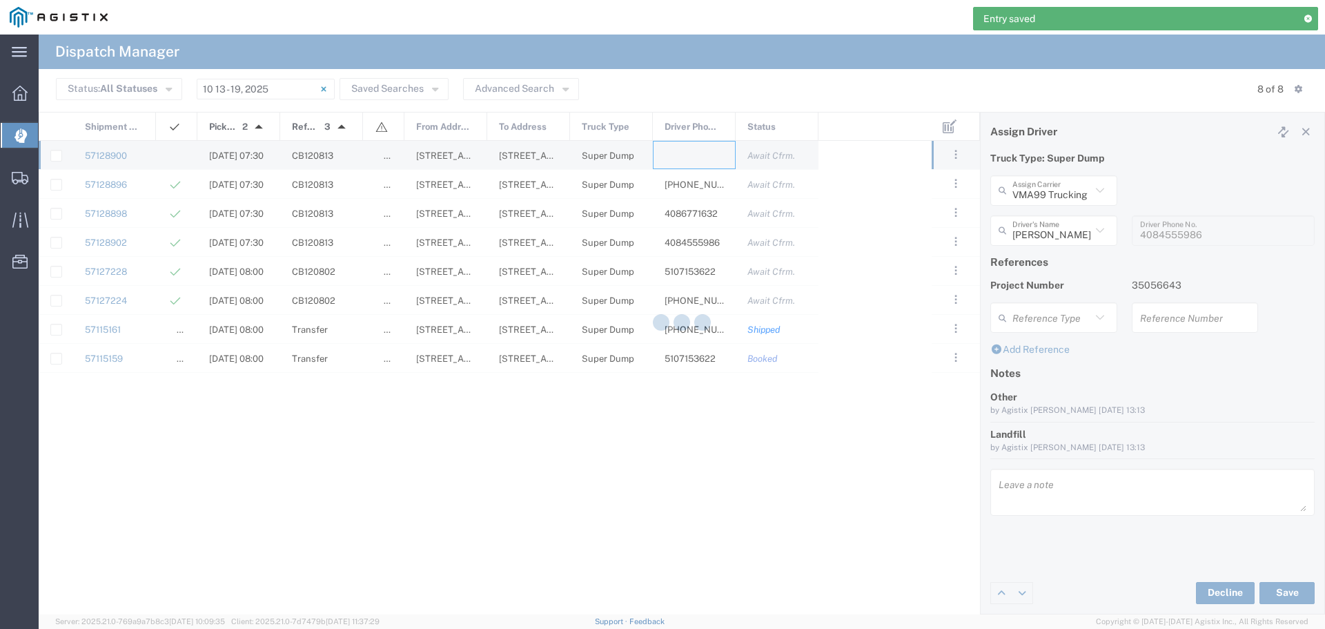
type input "MAG Trucking"
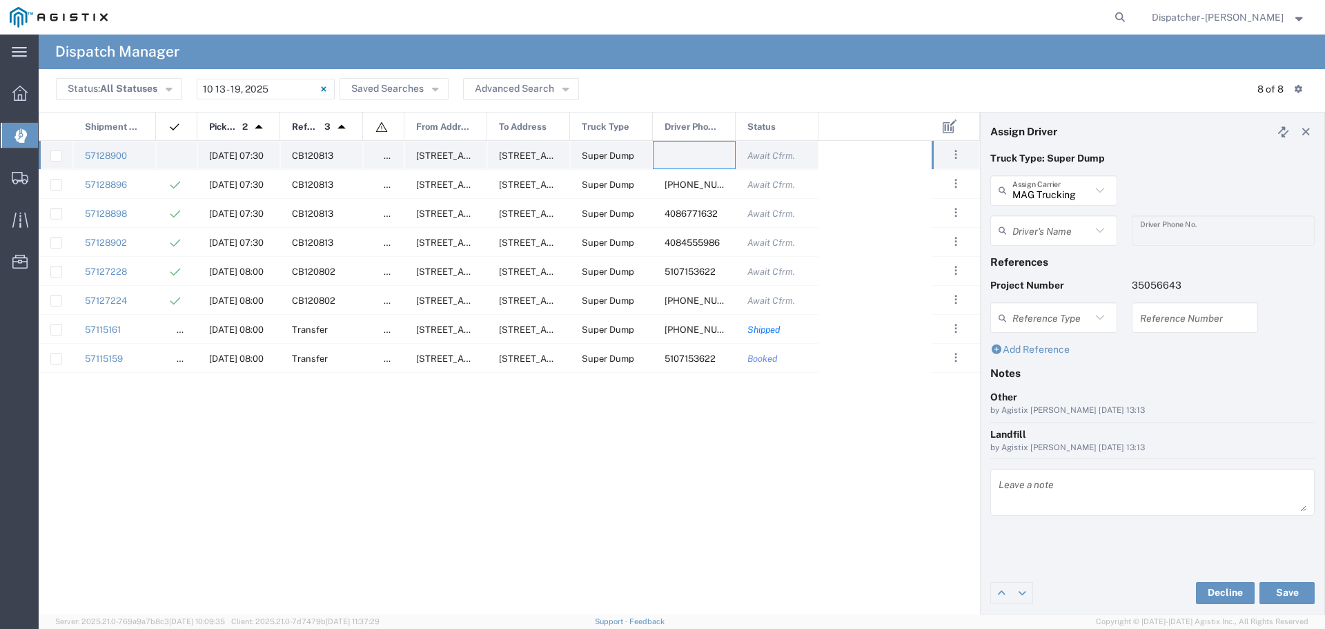
click at [674, 154] on div at bounding box center [694, 155] width 83 height 28
click at [707, 146] on div at bounding box center [694, 155] width 83 height 28
click at [1098, 228] on icon at bounding box center [1100, 231] width 18 height 18
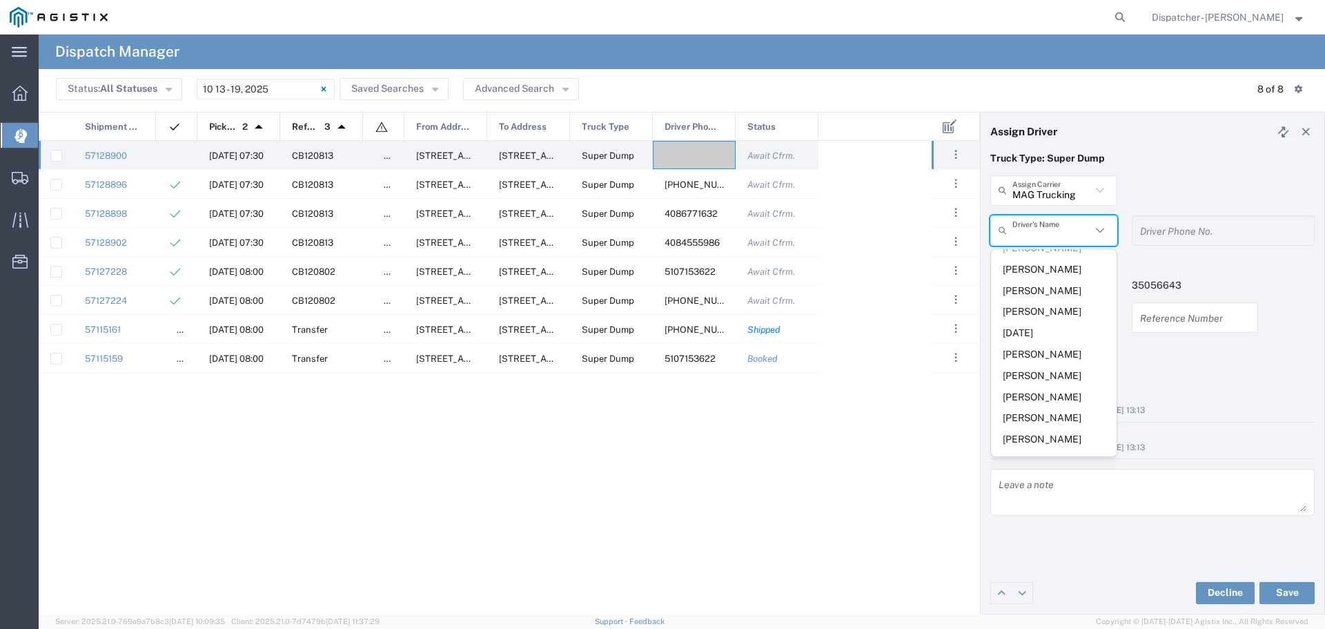
scroll to position [517, 0]
click at [1059, 375] on span "[PERSON_NAME]" at bounding box center [1054, 364] width 126 height 21
type input "[PERSON_NAME]"
type input "5108122112"
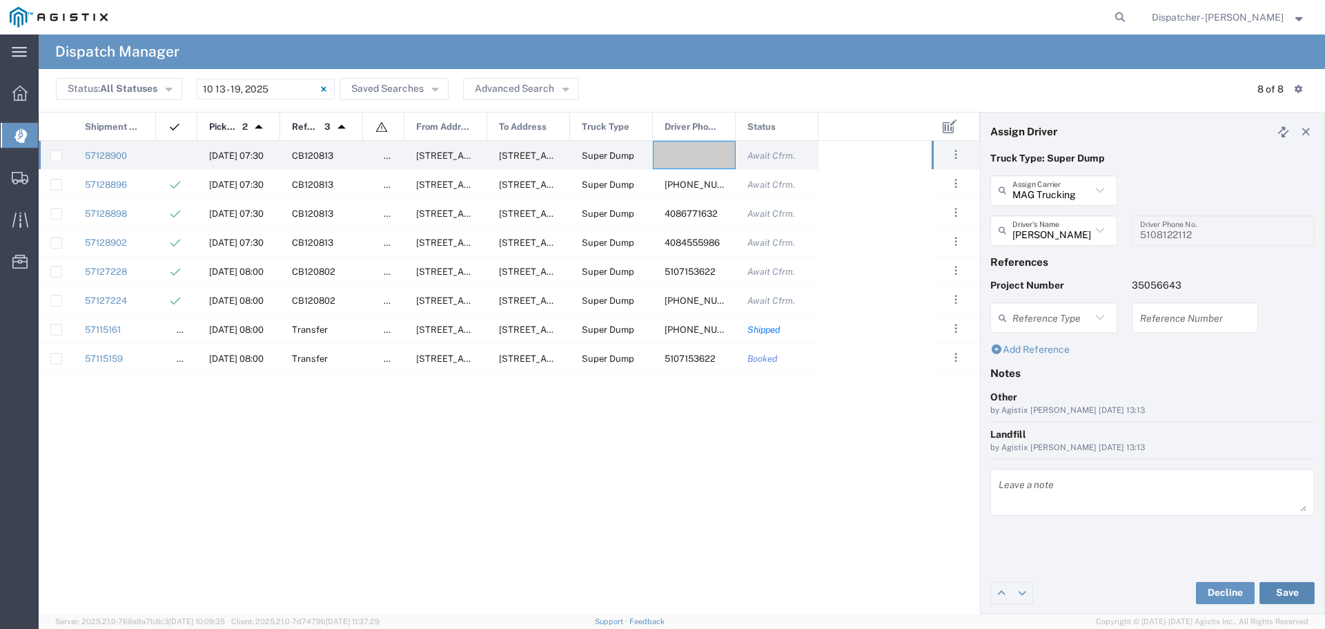
click at [1284, 587] on button "Save" at bounding box center [1287, 593] width 55 height 22
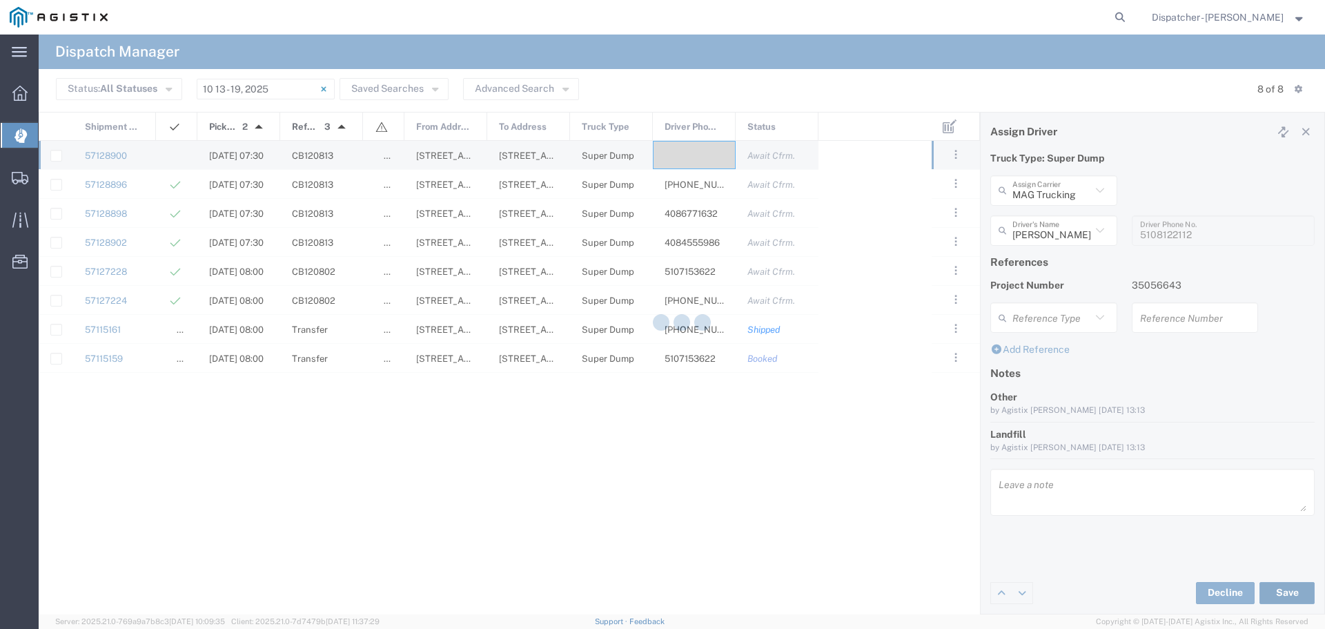
type input "[PERSON_NAME]"
